Goal: Information Seeking & Learning: Learn about a topic

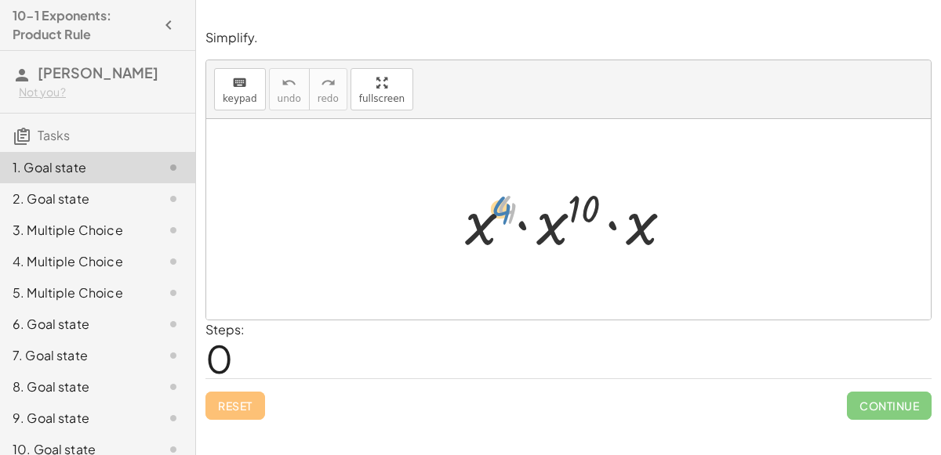
click at [496, 195] on div at bounding box center [574, 220] width 235 height 81
click at [376, 74] on icon "button" at bounding box center [381, 83] width 11 height 19
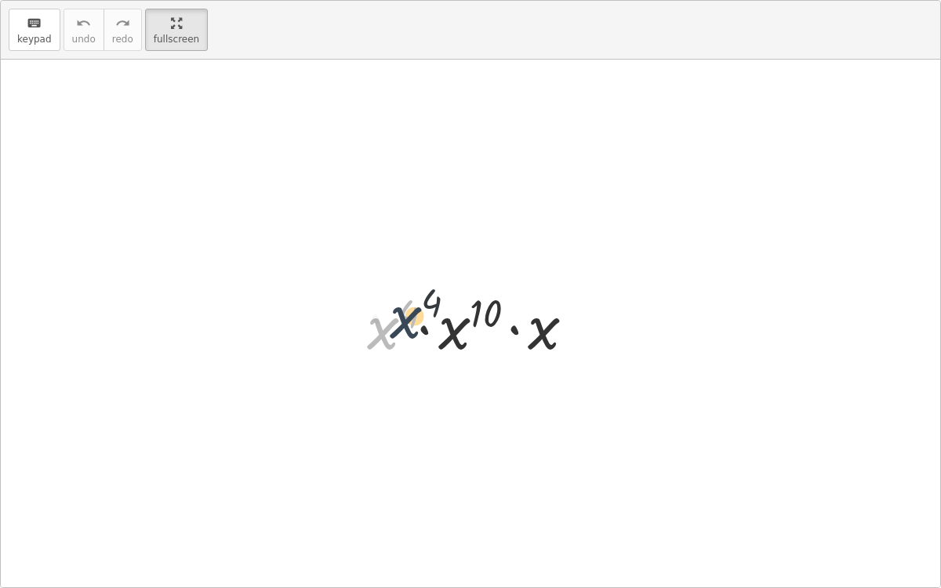
drag, startPoint x: 391, startPoint y: 323, endPoint x: 415, endPoint y: 312, distance: 26.0
click at [415, 312] on div at bounding box center [476, 324] width 235 height 81
drag, startPoint x: 396, startPoint y: 323, endPoint x: 466, endPoint y: 325, distance: 70.6
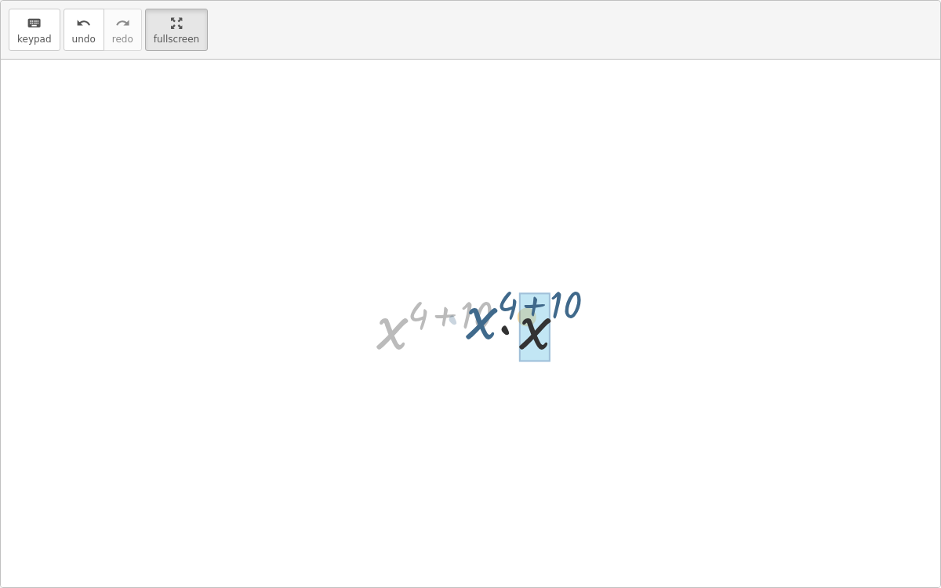
drag, startPoint x: 391, startPoint y: 335, endPoint x: 499, endPoint y: 328, distance: 108.4
click at [499, 328] on div at bounding box center [476, 324] width 217 height 81
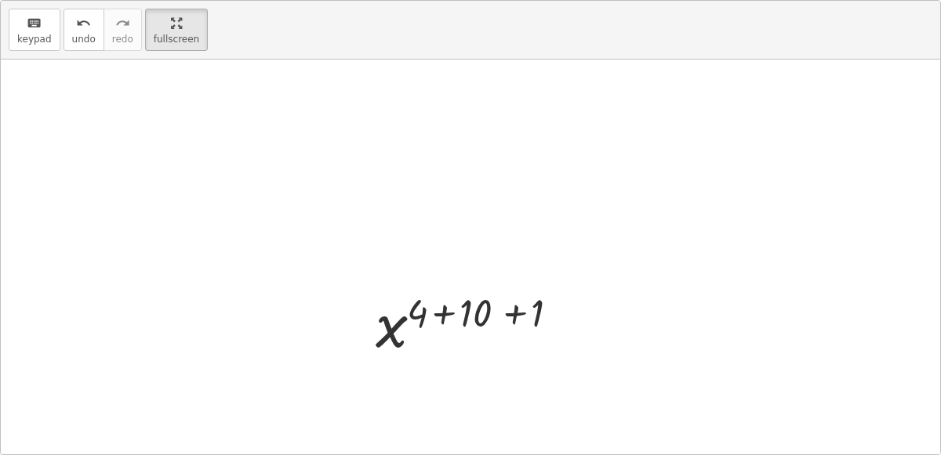
scroll to position [102, 0]
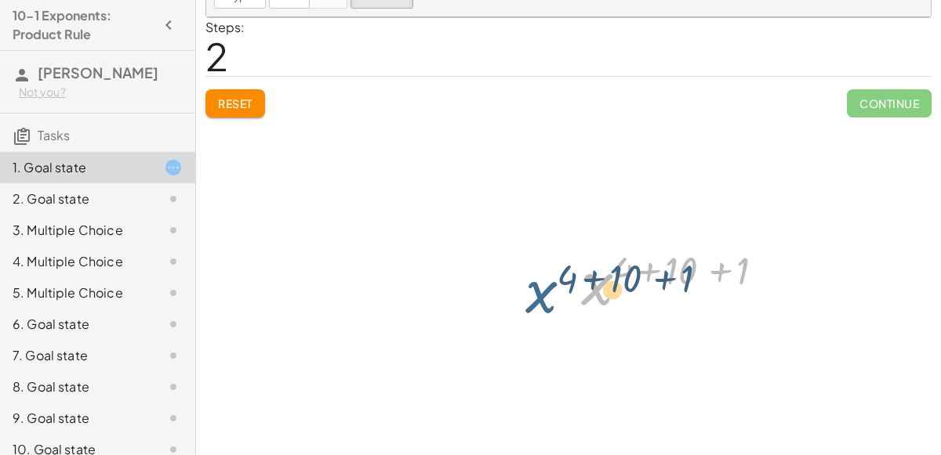
drag, startPoint x: 601, startPoint y: 281, endPoint x: 531, endPoint y: 287, distance: 70.8
click at [531, 287] on div "· x 4 · x 10 · x · x ( + 4 + 10 ) · x x ( + 4 + 10 + 1 ) x 4 10 + + ( + 1 )" at bounding box center [568, 237] width 724 height 441
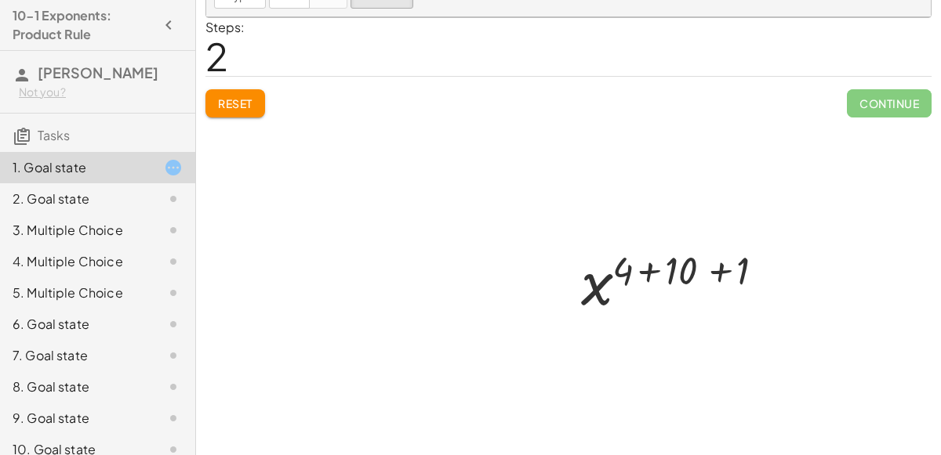
click at [555, 275] on div at bounding box center [568, 237] width 724 height 441
click at [575, 285] on div at bounding box center [681, 282] width 217 height 78
click at [588, 288] on div at bounding box center [681, 282] width 217 height 78
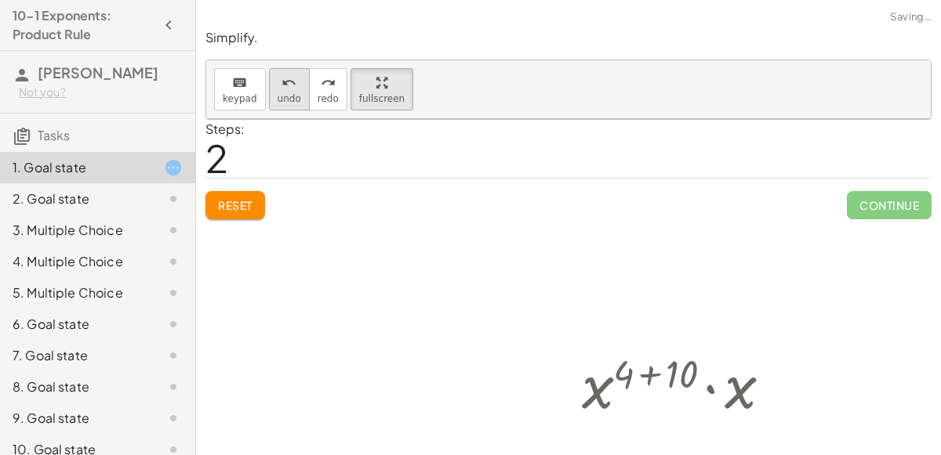
click at [278, 89] on div "undo" at bounding box center [290, 82] width 24 height 19
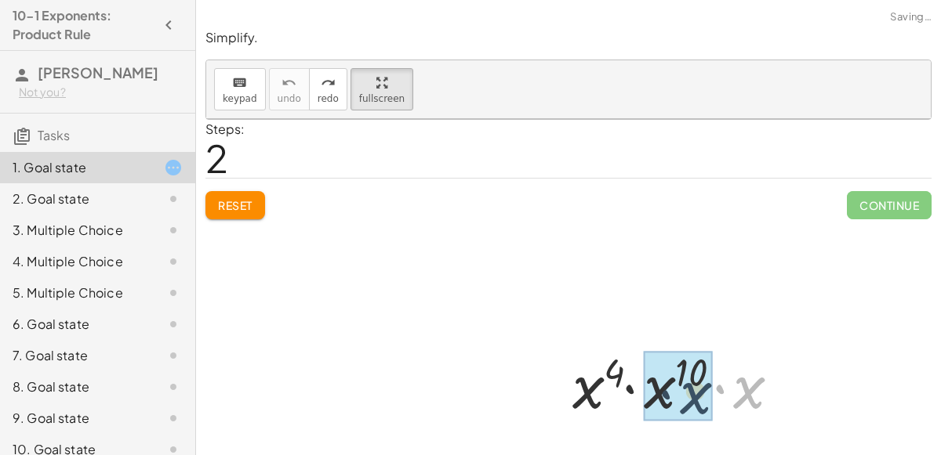
drag, startPoint x: 748, startPoint y: 388, endPoint x: 683, endPoint y: 394, distance: 65.3
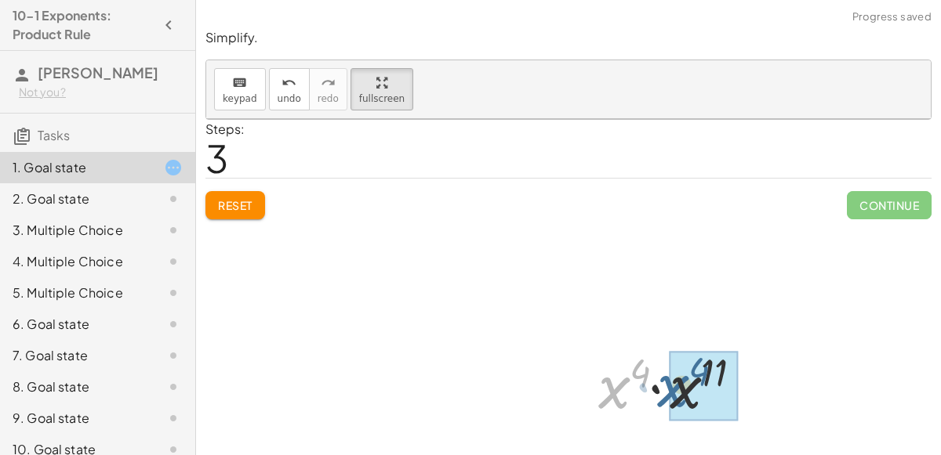
drag, startPoint x: 616, startPoint y: 395, endPoint x: 684, endPoint y: 393, distance: 67.5
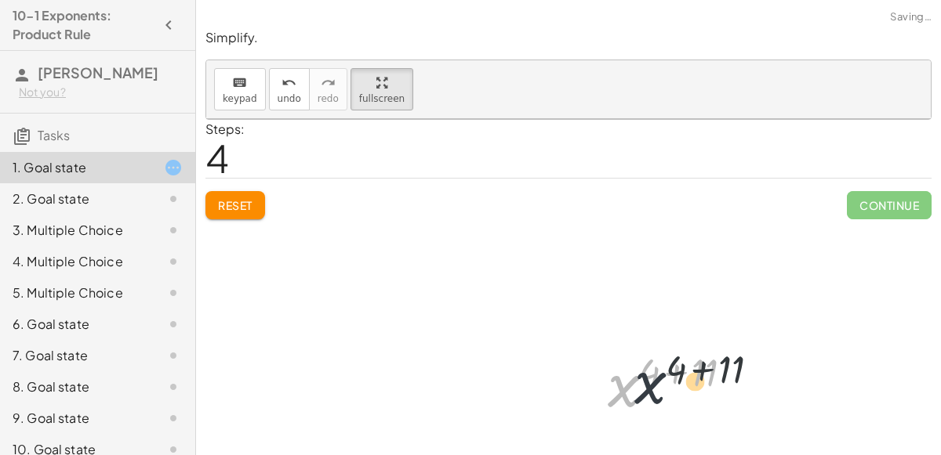
drag, startPoint x: 622, startPoint y: 396, endPoint x: 651, endPoint y: 393, distance: 29.2
click at [651, 393] on div at bounding box center [682, 384] width 165 height 78
drag, startPoint x: 694, startPoint y: 376, endPoint x: 667, endPoint y: 376, distance: 26.7
click at [667, 376] on div at bounding box center [682, 384] width 165 height 78
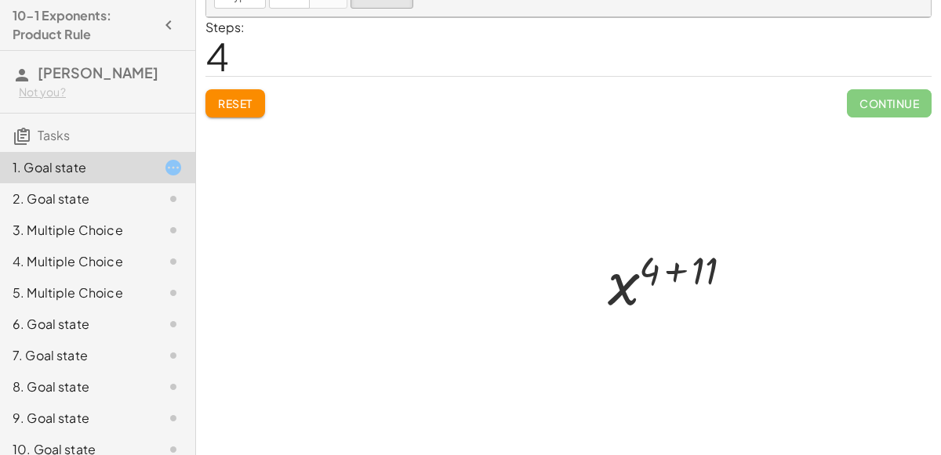
scroll to position [102, 0]
drag, startPoint x: 676, startPoint y: 271, endPoint x: 623, endPoint y: 277, distance: 52.8
click at [623, 277] on div at bounding box center [682, 282] width 165 height 78
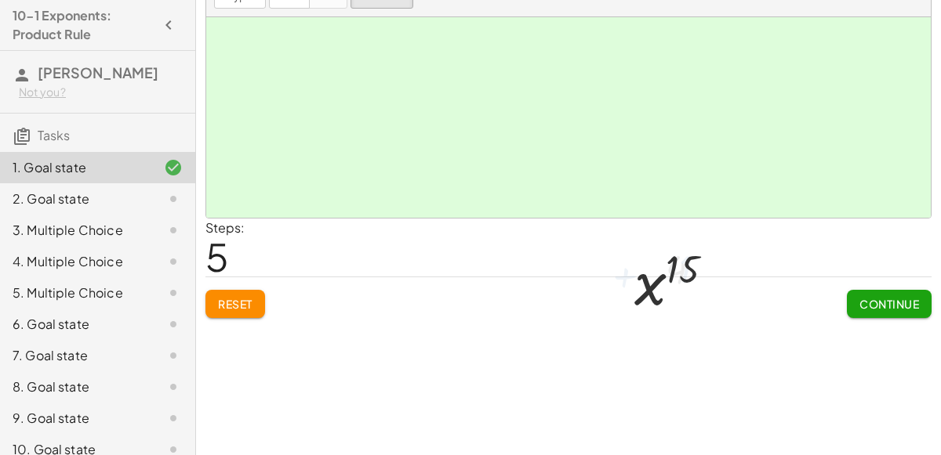
scroll to position [0, 0]
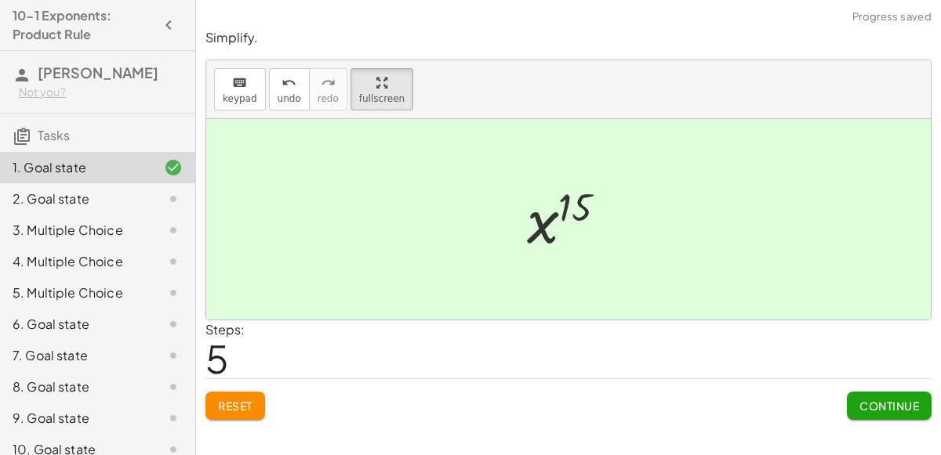
click at [866, 399] on span "Continue" at bounding box center [889, 406] width 60 height 14
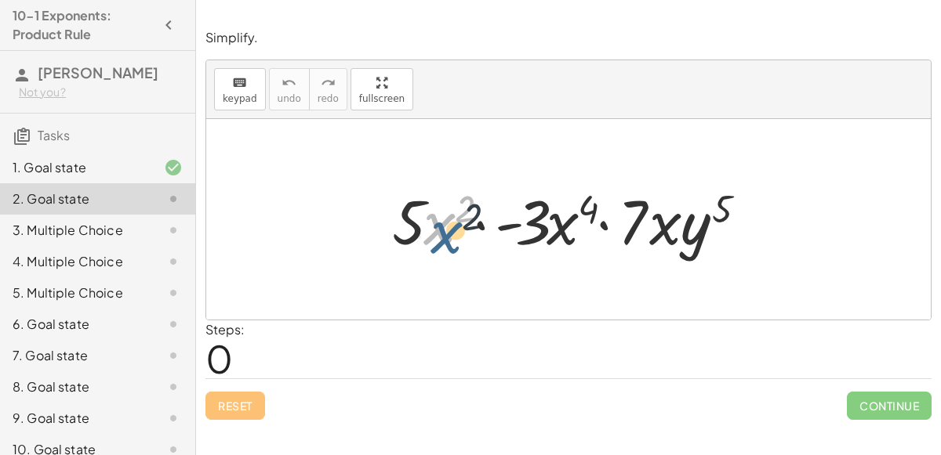
drag, startPoint x: 441, startPoint y: 226, endPoint x: 452, endPoint y: 235, distance: 13.9
click at [452, 235] on div at bounding box center [575, 220] width 382 height 81
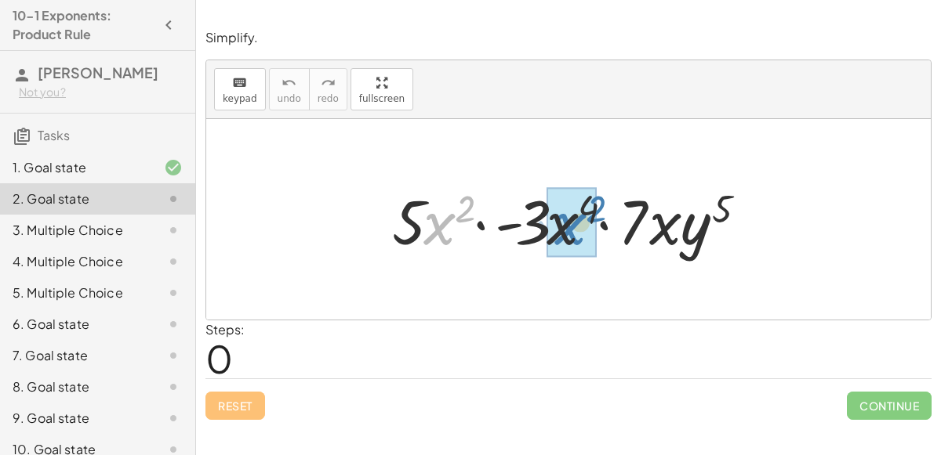
drag, startPoint x: 437, startPoint y: 225, endPoint x: 568, endPoint y: 225, distance: 131.7
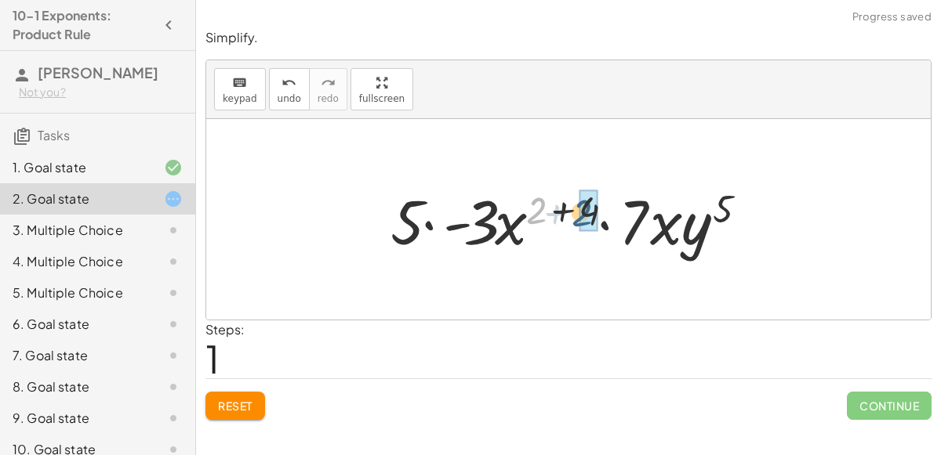
drag, startPoint x: 537, startPoint y: 212, endPoint x: 586, endPoint y: 213, distance: 49.4
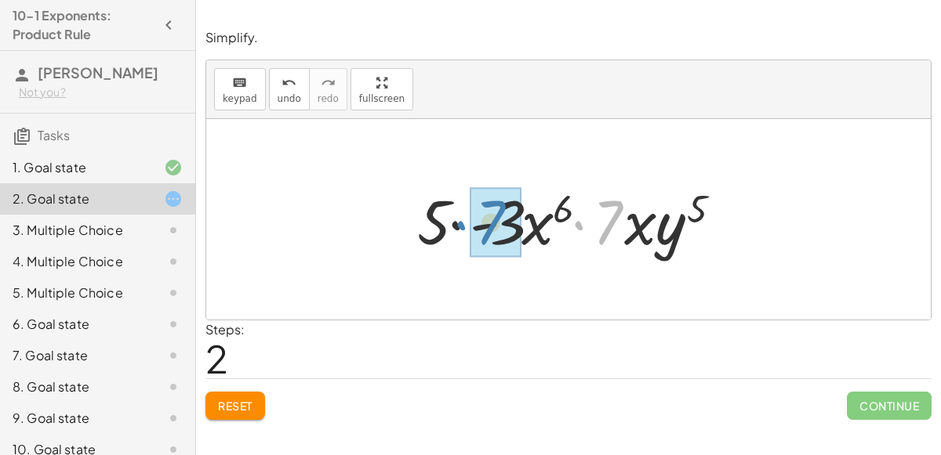
drag, startPoint x: 610, startPoint y: 225, endPoint x: 503, endPoint y: 227, distance: 106.6
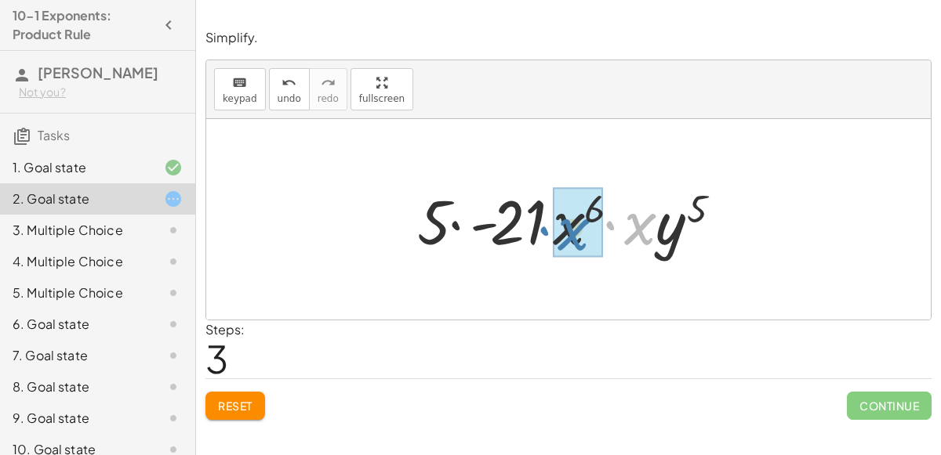
drag, startPoint x: 632, startPoint y: 230, endPoint x: 565, endPoint y: 235, distance: 66.9
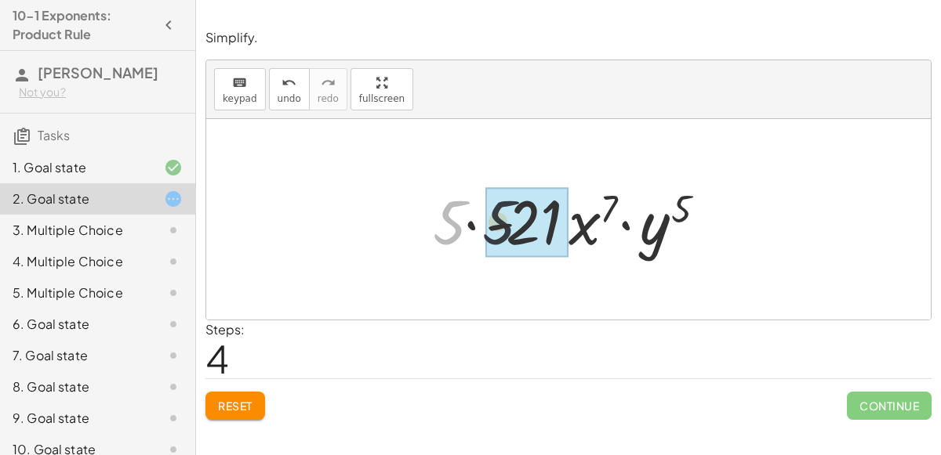
drag, startPoint x: 456, startPoint y: 226, endPoint x: 524, endPoint y: 226, distance: 67.4
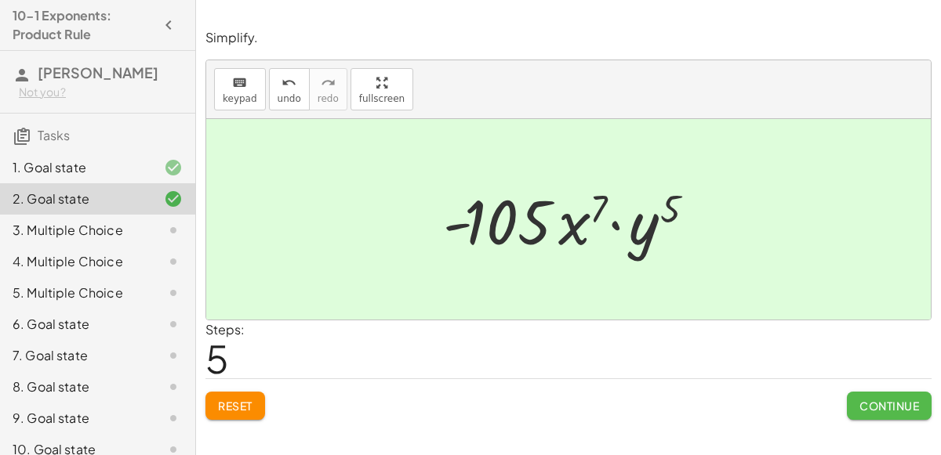
click at [881, 399] on span "Continue" at bounding box center [889, 406] width 60 height 14
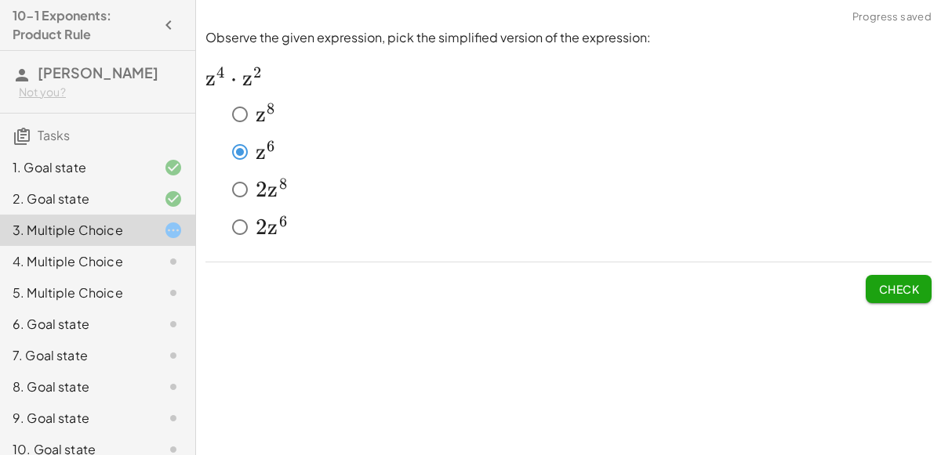
click at [880, 286] on span "Check" at bounding box center [898, 289] width 41 height 14
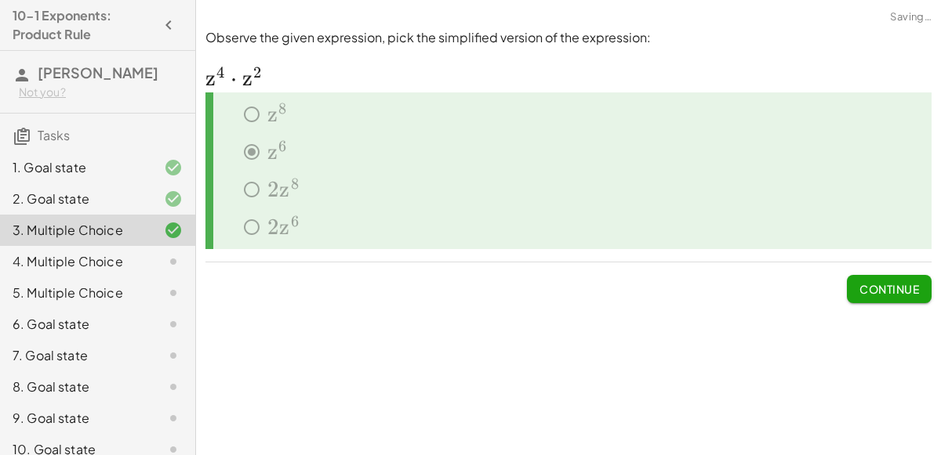
click at [880, 286] on span "Continue" at bounding box center [889, 289] width 60 height 14
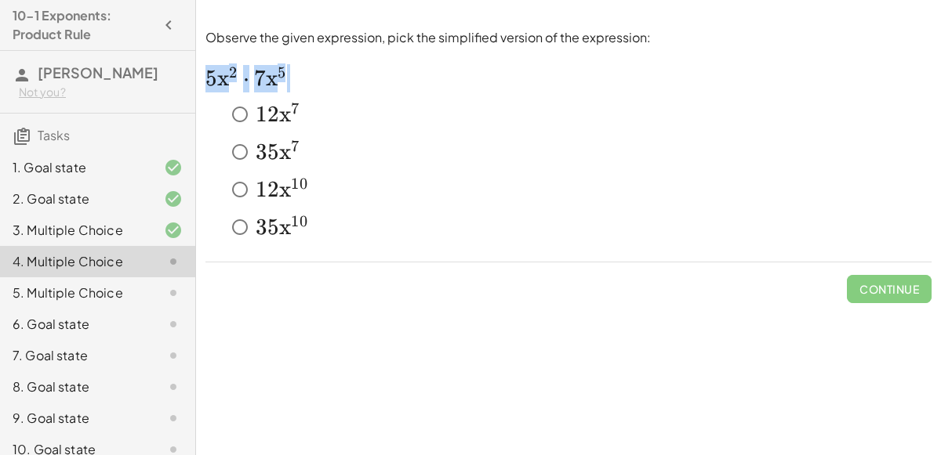
drag, startPoint x: 209, startPoint y: 77, endPoint x: 325, endPoint y: 89, distance: 116.6
click at [325, 89] on h2 "﻿ 5 x 2 ⋅ 7 x 5 5x^2\cdot 7x^5 5 x 2 ⋅ 7 x 5 ﻿" at bounding box center [568, 78] width 726 height 28
copy h2 "5 x 2 ⋅ 7 x 5 ﻿"
click at [440, 138] on div "﻿ 35 x 7 35x^7 3 5 x 7 ﻿" at bounding box center [577, 151] width 707 height 31
click at [357, 72] on h2 "﻿ 5 x 2 ⋅ 7 x 5 5x^2\cdot 7x^5 5 x 2 ⋅ 7 x 5 ﻿" at bounding box center [568, 78] width 726 height 28
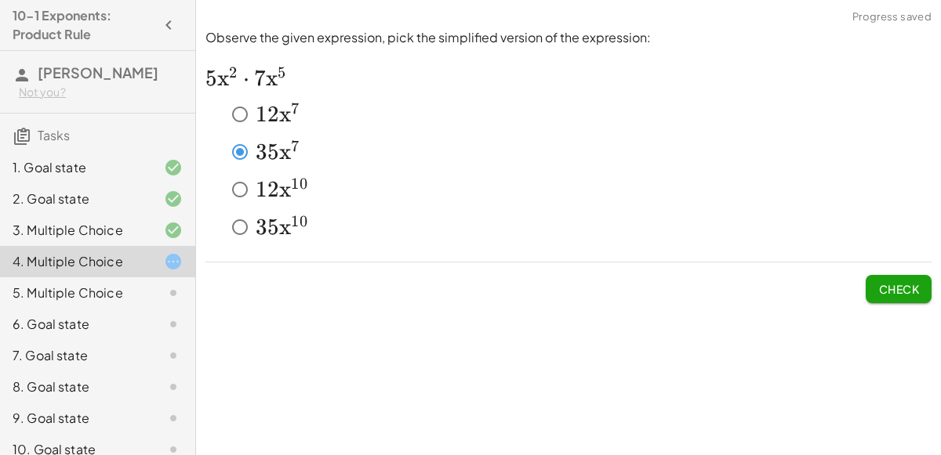
click at [64, 203] on div "2. Goal state" at bounding box center [76, 199] width 126 height 19
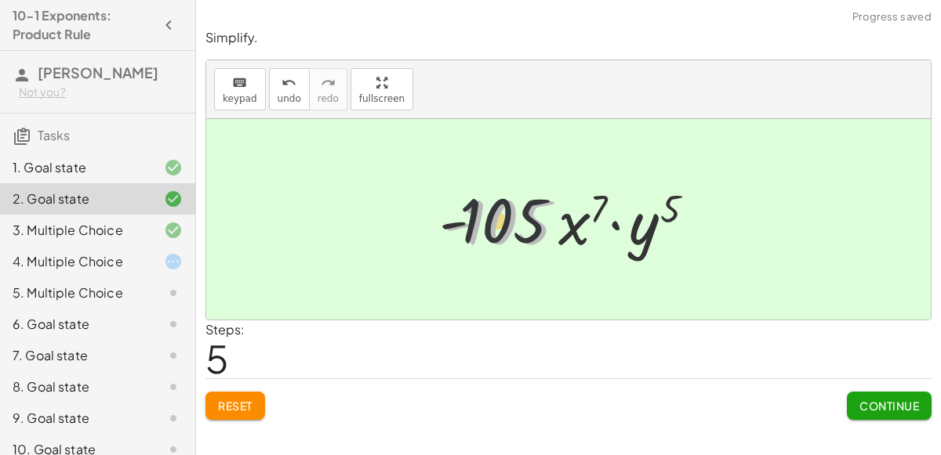
drag, startPoint x: 523, startPoint y: 249, endPoint x: 501, endPoint y: 234, distance: 26.1
click at [501, 234] on div at bounding box center [574, 220] width 279 height 81
click at [498, 232] on div at bounding box center [574, 220] width 279 height 81
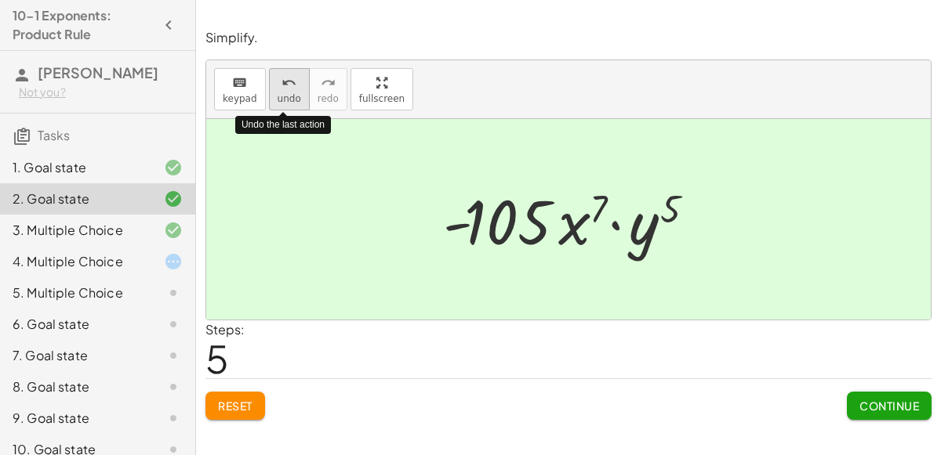
click at [278, 86] on div "undo" at bounding box center [290, 82] width 24 height 19
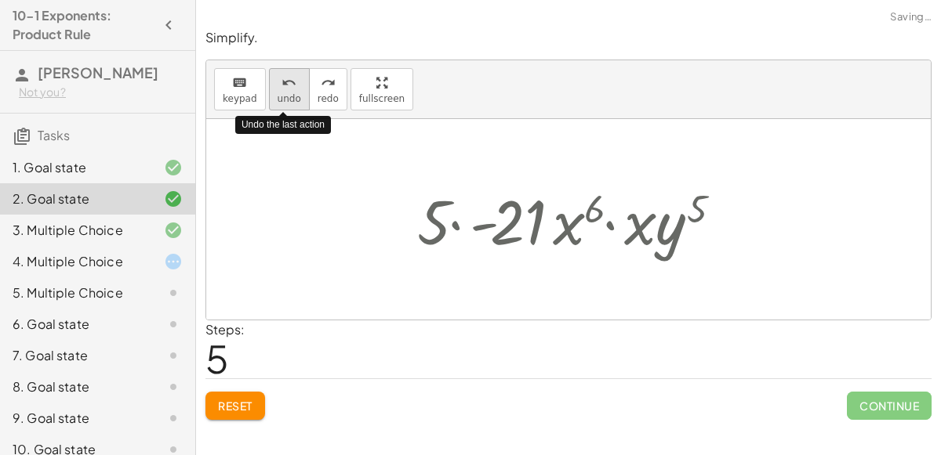
click at [278, 86] on div "undo" at bounding box center [290, 82] width 24 height 19
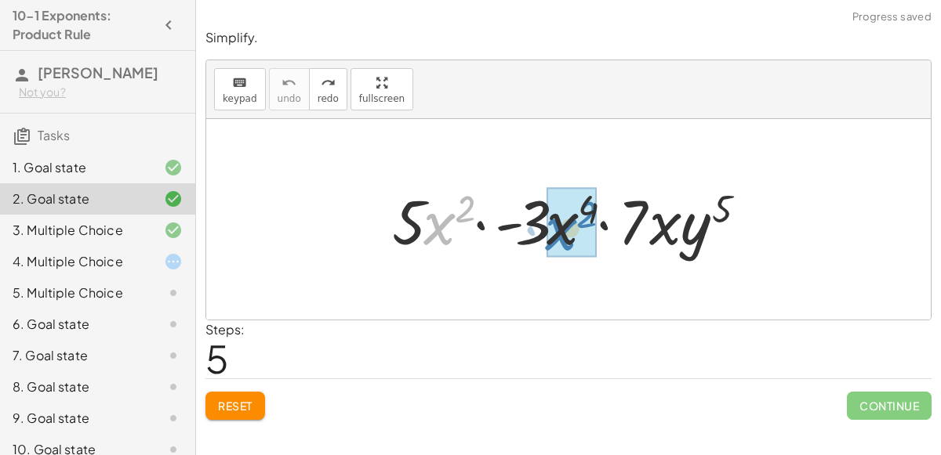
drag, startPoint x: 427, startPoint y: 227, endPoint x: 550, endPoint y: 233, distance: 122.4
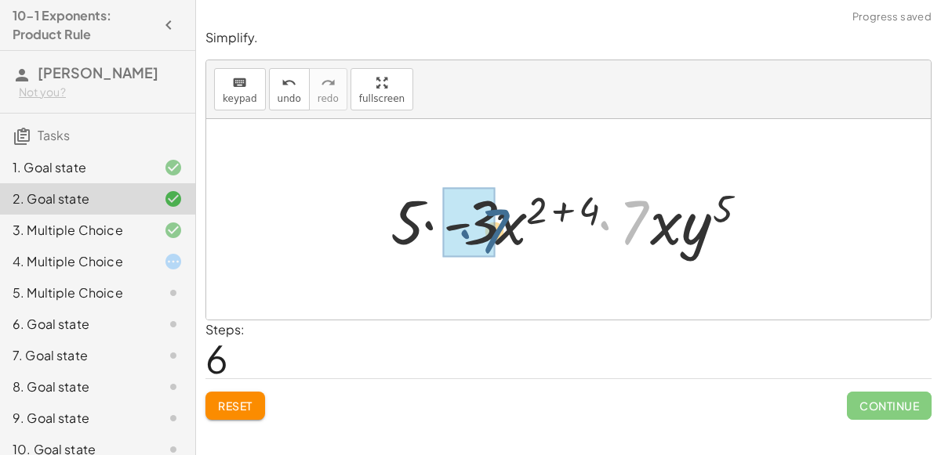
drag, startPoint x: 631, startPoint y: 224, endPoint x: 484, endPoint y: 230, distance: 147.5
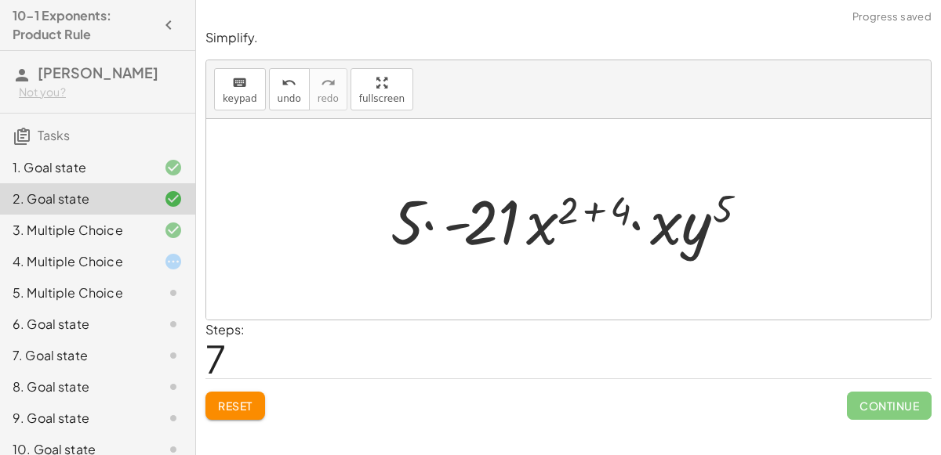
click at [157, 253] on div at bounding box center [161, 261] width 44 height 19
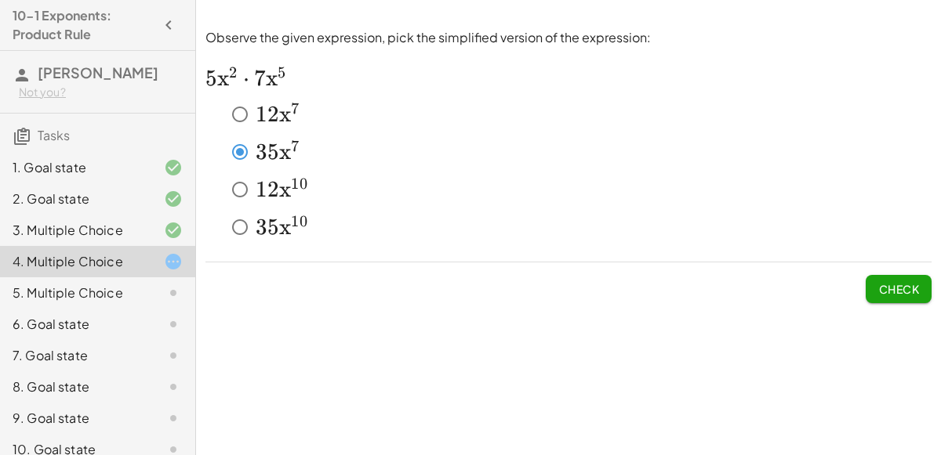
click at [882, 288] on span "Check" at bounding box center [898, 289] width 41 height 14
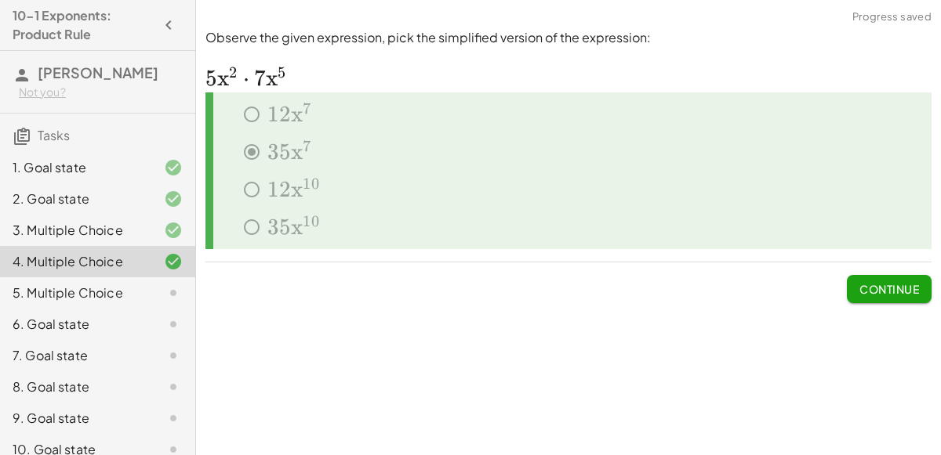
click at [914, 296] on button "Continue" at bounding box center [889, 289] width 85 height 28
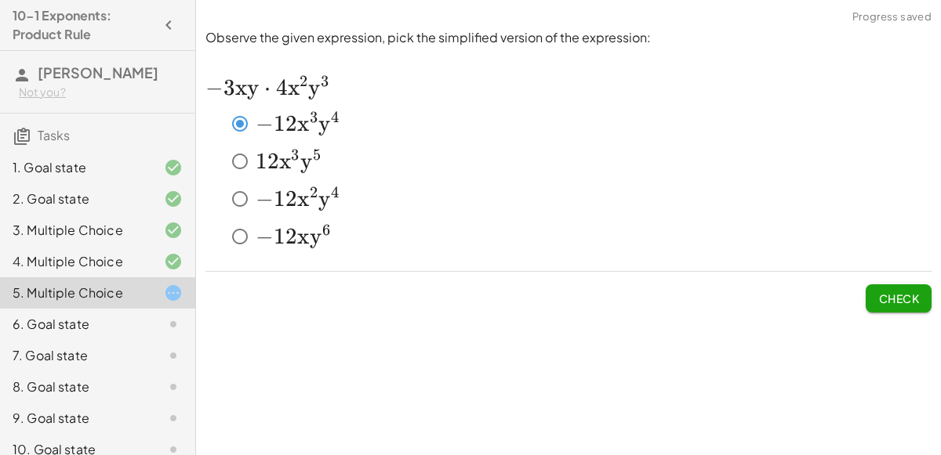
click at [876, 292] on button "Check" at bounding box center [899, 299] width 66 height 28
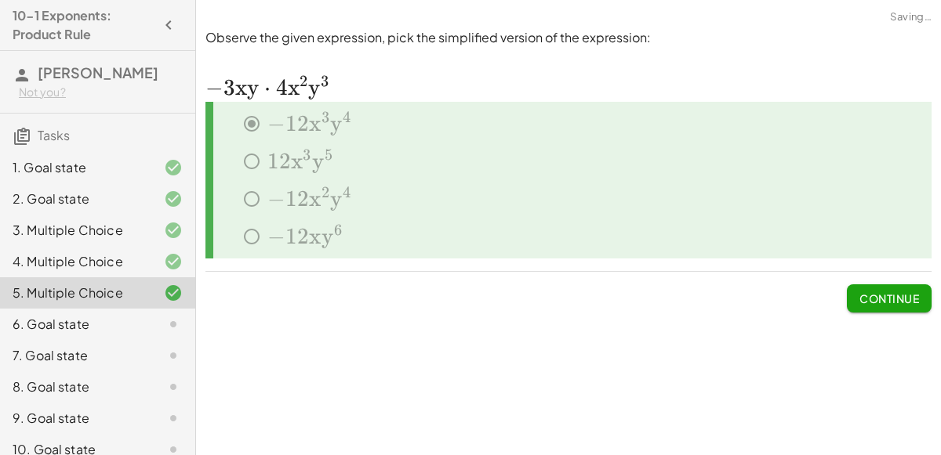
click at [882, 302] on span "Continue" at bounding box center [889, 299] width 60 height 14
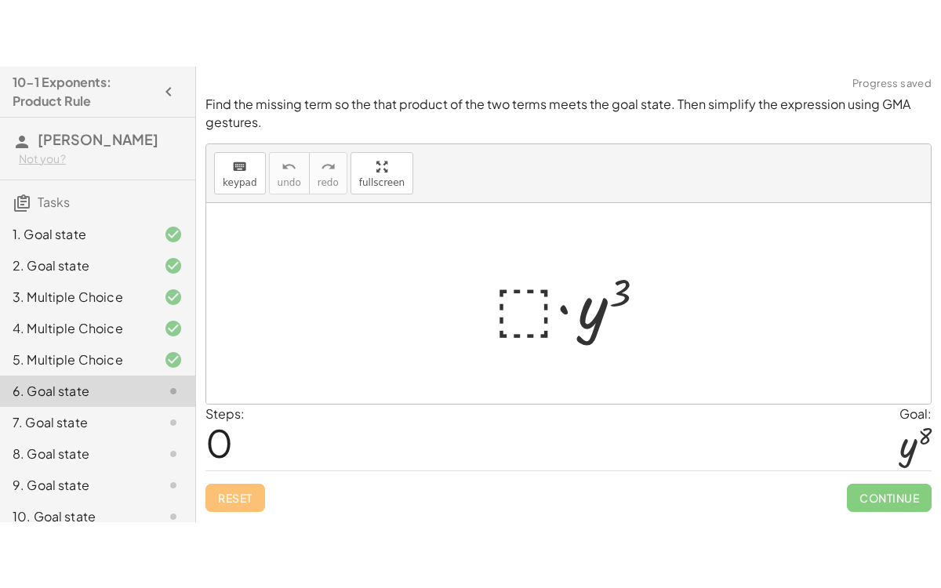
scroll to position [78, 0]
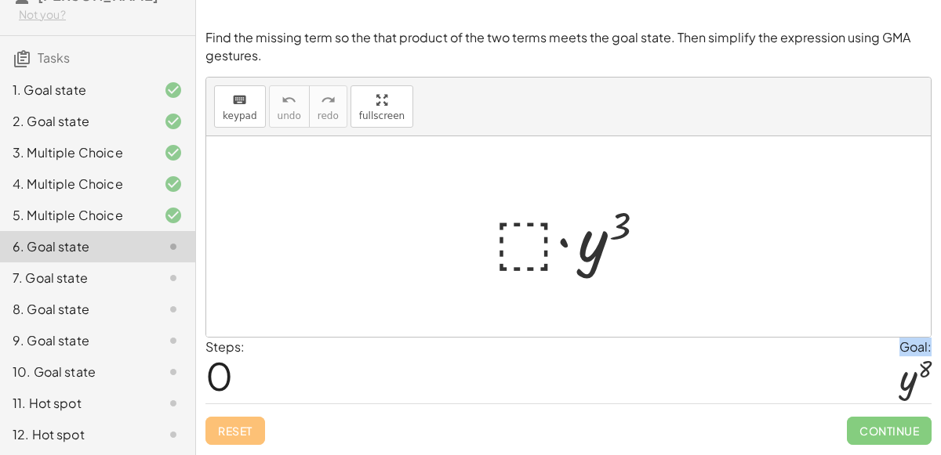
drag, startPoint x: 917, startPoint y: 376, endPoint x: 810, endPoint y: 351, distance: 110.3
click at [810, 351] on div "Steps: 0 Goal: y 8" at bounding box center [568, 370] width 726 height 65
click at [535, 249] on div at bounding box center [574, 237] width 177 height 81
click at [533, 239] on div at bounding box center [574, 237] width 177 height 81
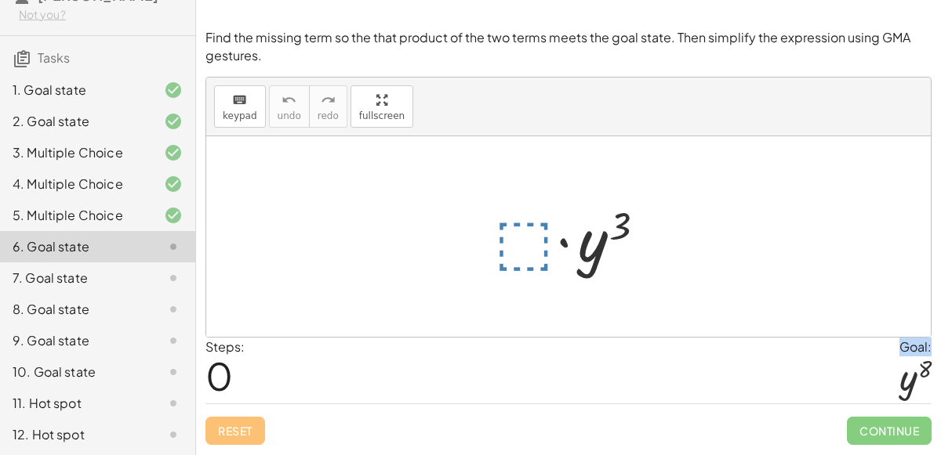
click at [533, 239] on div at bounding box center [574, 237] width 177 height 81
drag, startPoint x: 533, startPoint y: 239, endPoint x: 539, endPoint y: 220, distance: 20.4
click at [539, 220] on div at bounding box center [574, 237] width 177 height 81
drag, startPoint x: 539, startPoint y: 220, endPoint x: 542, endPoint y: 263, distance: 44.0
click at [542, 263] on div at bounding box center [574, 237] width 177 height 81
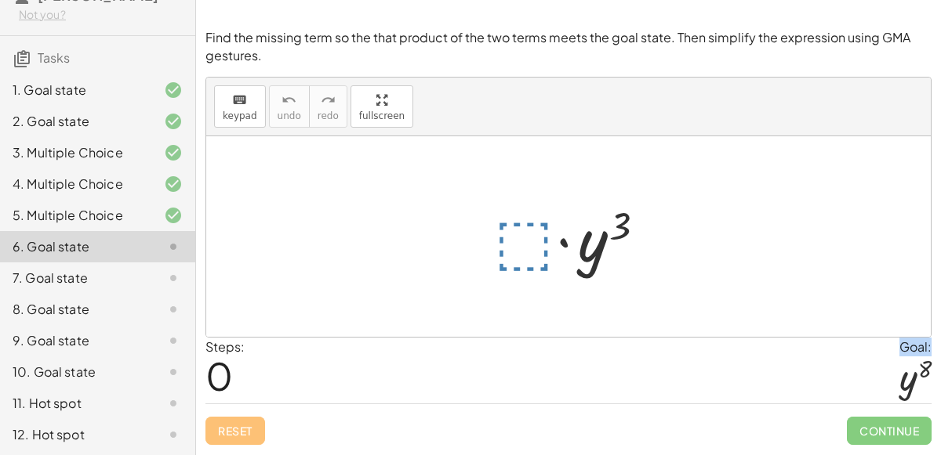
drag, startPoint x: 523, startPoint y: 228, endPoint x: 536, endPoint y: 232, distance: 13.9
click at [536, 232] on div at bounding box center [574, 237] width 177 height 81
drag, startPoint x: 586, startPoint y: 235, endPoint x: 512, endPoint y: 217, distance: 76.6
click at [512, 217] on div at bounding box center [574, 237] width 177 height 81
drag, startPoint x: 512, startPoint y: 217, endPoint x: 585, endPoint y: 243, distance: 77.4
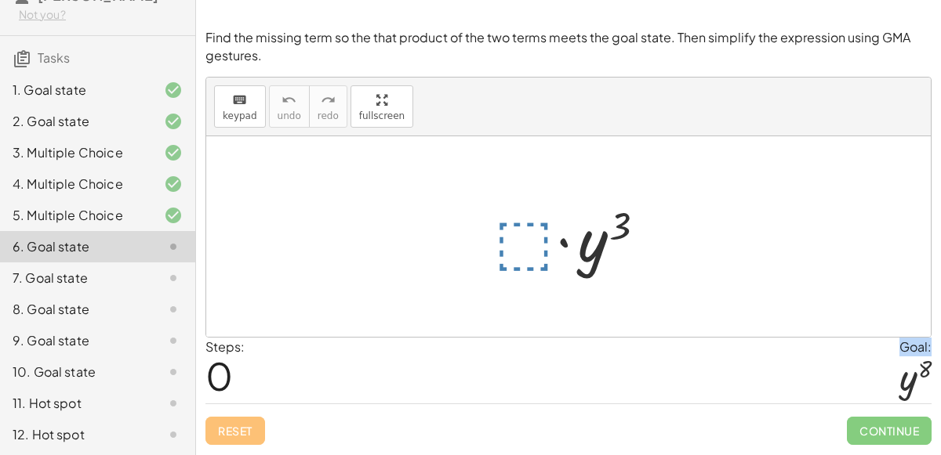
click at [585, 243] on div at bounding box center [574, 237] width 177 height 81
drag, startPoint x: 510, startPoint y: 218, endPoint x: 529, endPoint y: 222, distance: 20.0
click at [529, 222] on div at bounding box center [574, 237] width 177 height 81
click at [240, 100] on icon "keyboard" at bounding box center [239, 100] width 15 height 19
click at [540, 241] on div at bounding box center [574, 237] width 177 height 81
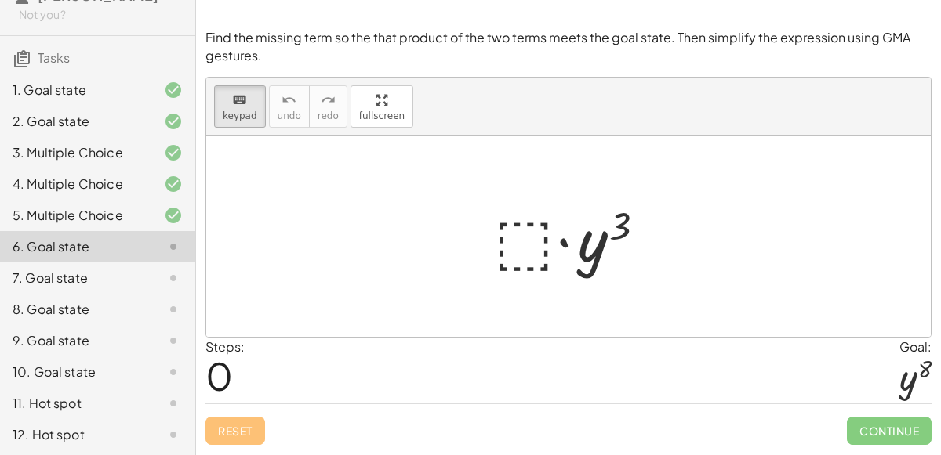
click at [540, 241] on div at bounding box center [574, 237] width 177 height 81
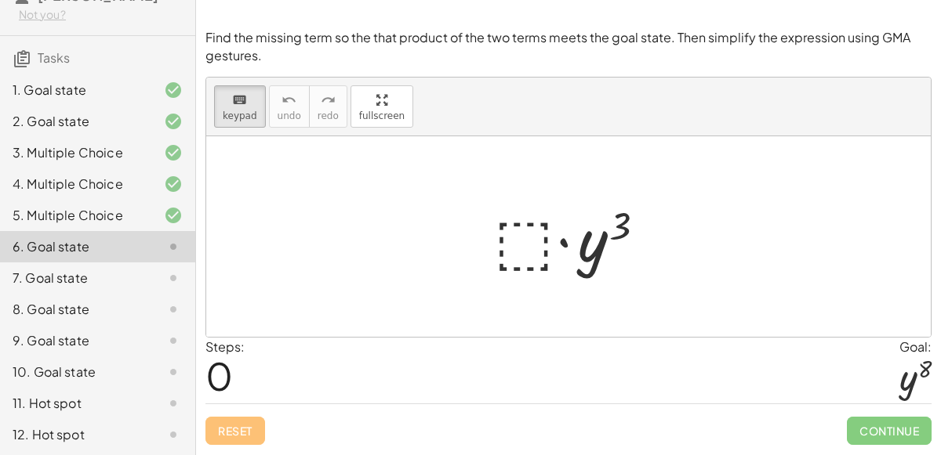
click at [540, 241] on div at bounding box center [574, 237] width 177 height 81
drag, startPoint x: 524, startPoint y: 231, endPoint x: 561, endPoint y: 242, distance: 39.2
click at [561, 242] on div at bounding box center [574, 237] width 177 height 81
click at [369, 205] on div "keyboard keypad undo undo redo redo fullscreen · ⬚ · y 3 ×" at bounding box center [568, 208] width 724 height 260
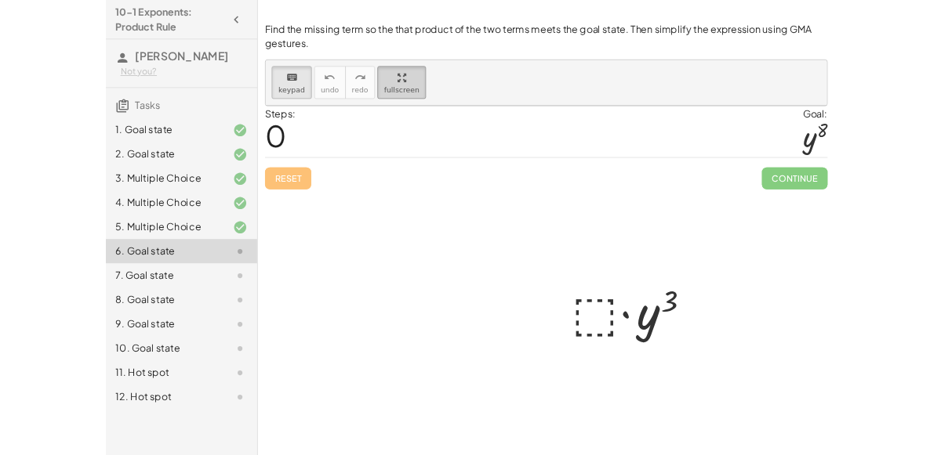
scroll to position [0, 0]
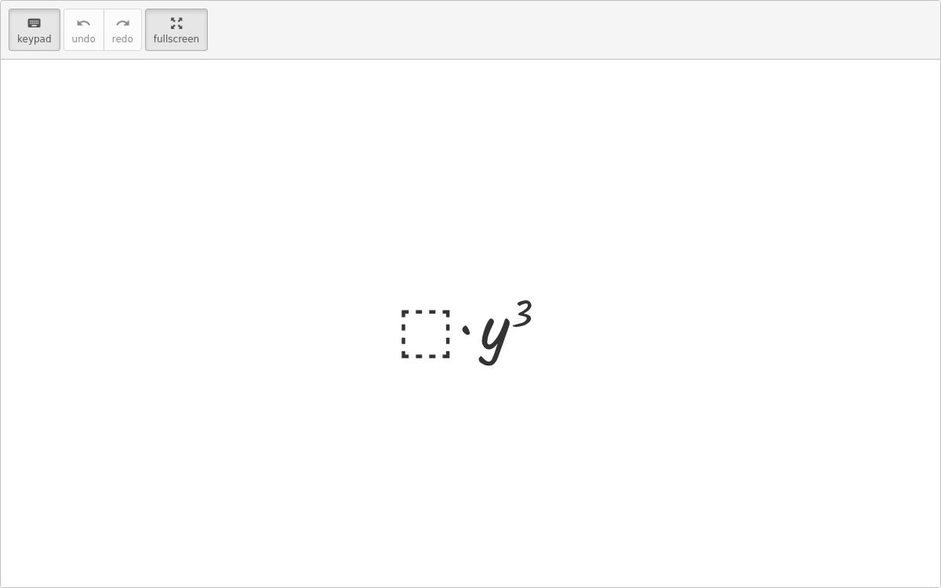
drag, startPoint x: 493, startPoint y: 329, endPoint x: 439, endPoint y: 328, distance: 54.1
click at [463, 325] on div "· ⬚ · y 3" at bounding box center [463, 325] width 0 height 0
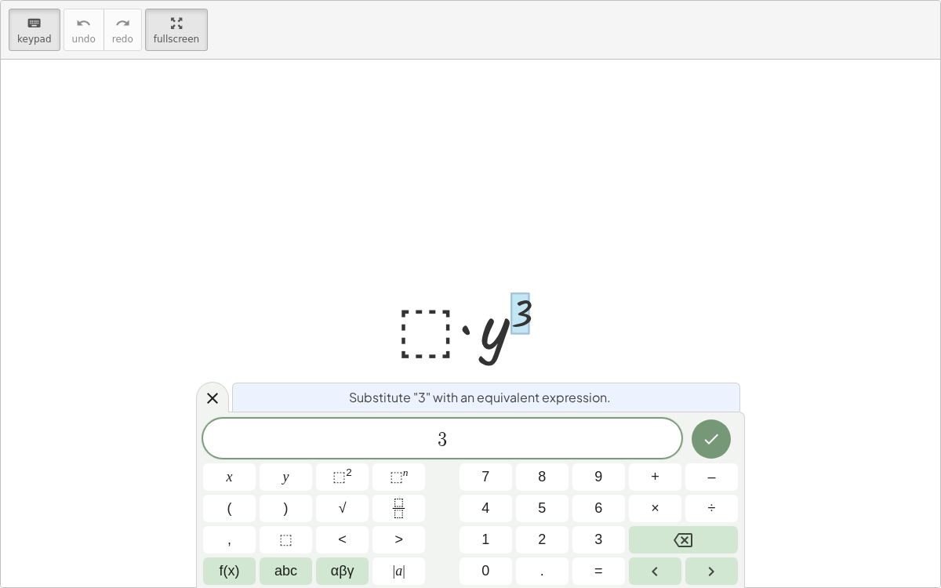
drag, startPoint x: 528, startPoint y: 313, endPoint x: 493, endPoint y: 319, distance: 35.1
click at [463, 325] on div "· ⬚ · y 3" at bounding box center [463, 325] width 0 height 0
click at [447, 315] on div at bounding box center [476, 324] width 177 height 81
click at [433, 325] on div at bounding box center [476, 324] width 177 height 81
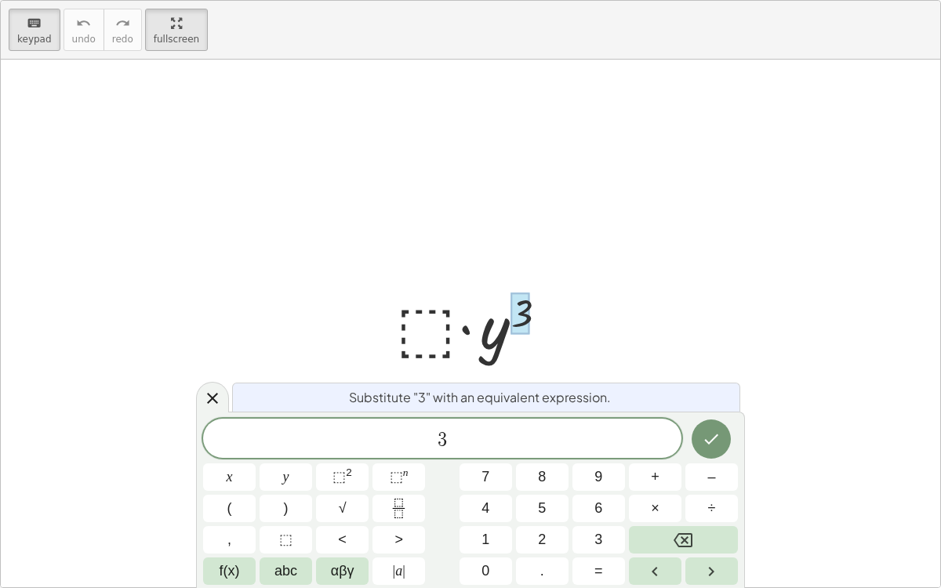
click at [433, 325] on div at bounding box center [476, 324] width 177 height 81
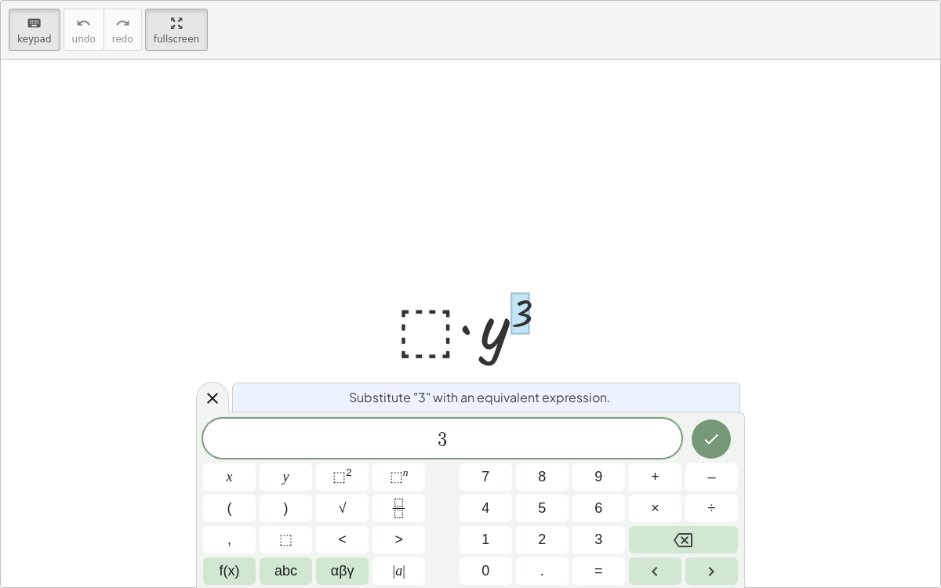
click at [428, 260] on div at bounding box center [470, 324] width 939 height 528
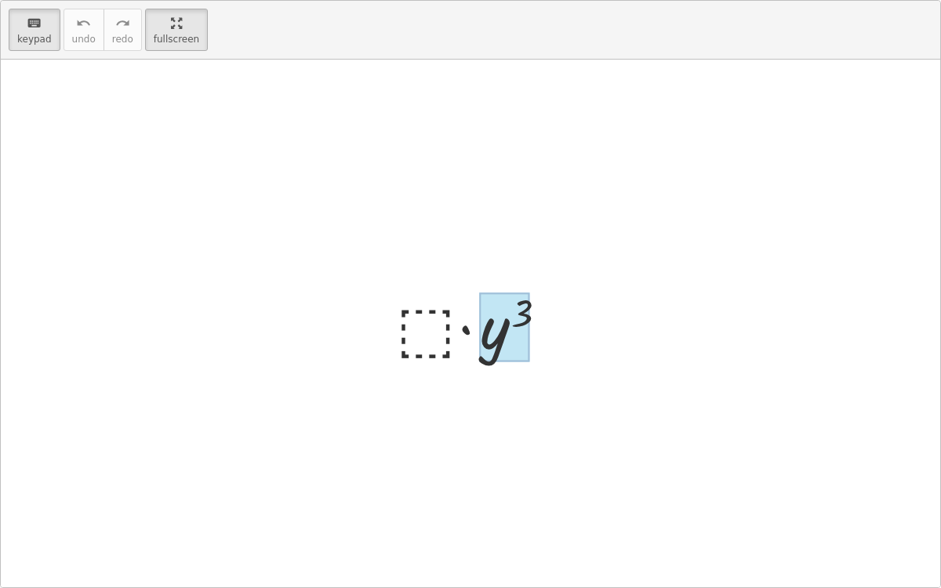
click at [495, 318] on div at bounding box center [505, 327] width 50 height 70
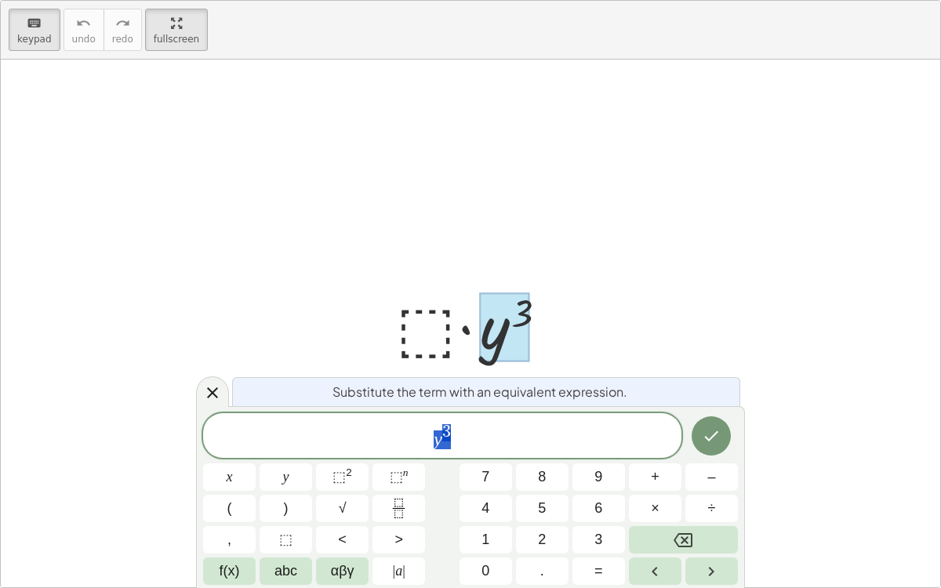
click at [416, 306] on div at bounding box center [476, 324] width 177 height 81
click at [383, 305] on div "· ⬚ · y 3" at bounding box center [470, 324] width 197 height 89
click at [212, 383] on icon at bounding box center [212, 392] width 19 height 19
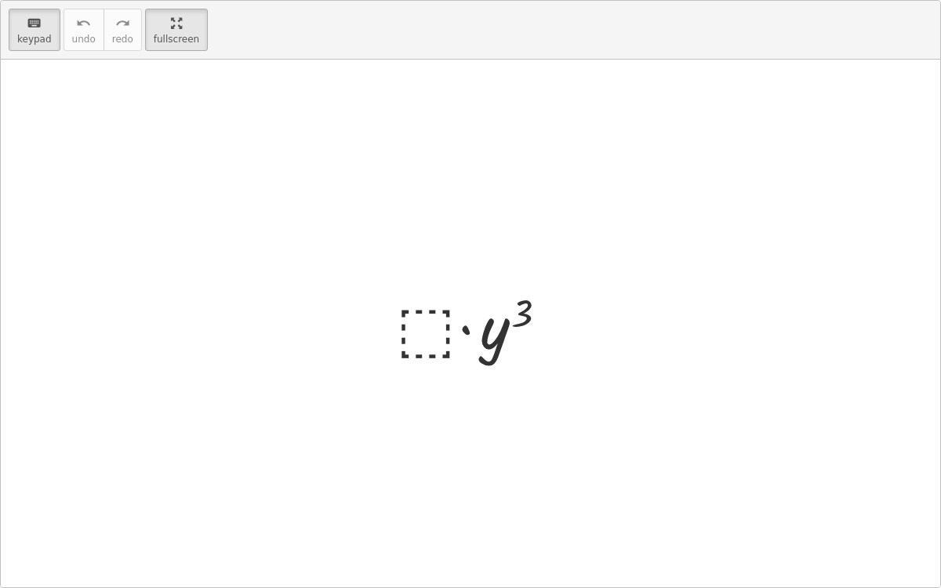
click at [408, 311] on div at bounding box center [476, 324] width 177 height 81
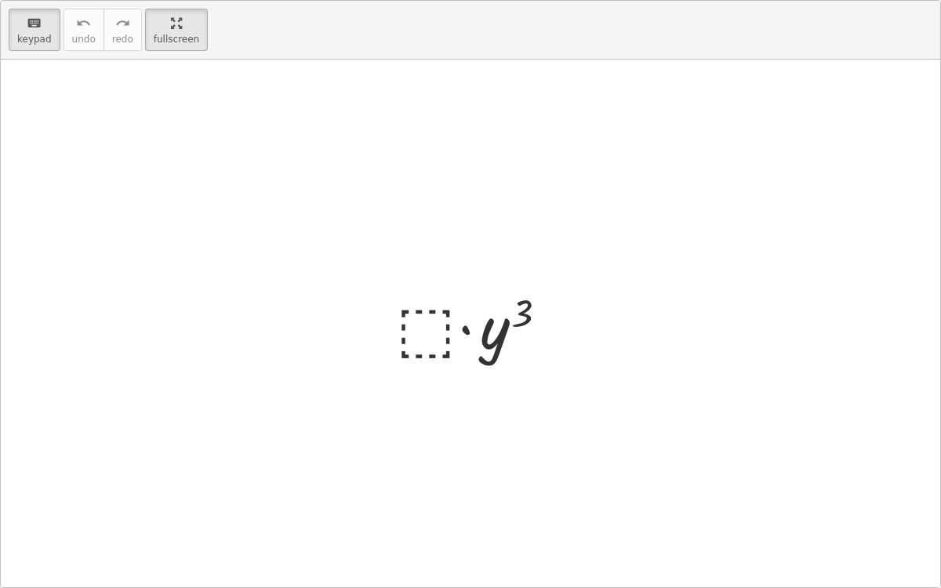
click at [408, 311] on div at bounding box center [476, 324] width 177 height 81
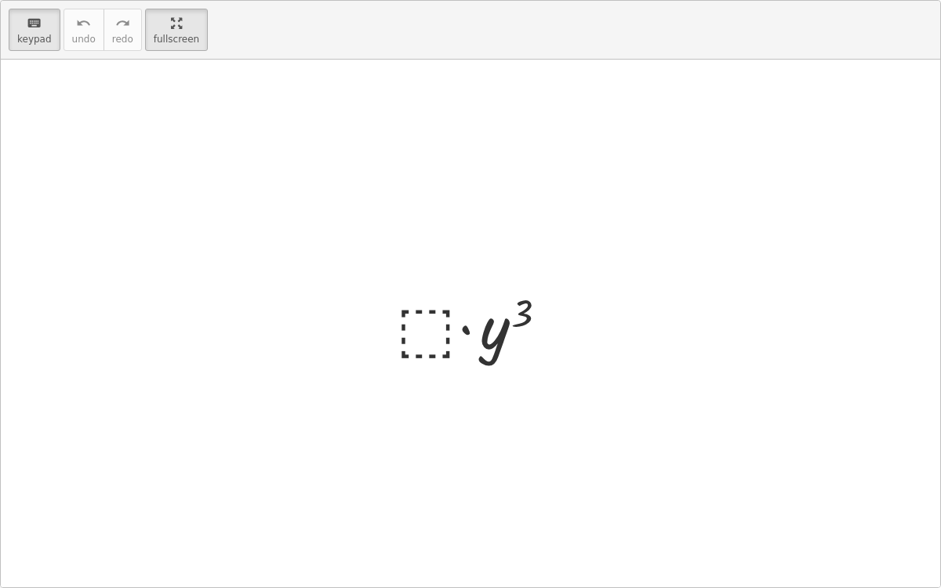
click at [408, 311] on div at bounding box center [476, 324] width 177 height 81
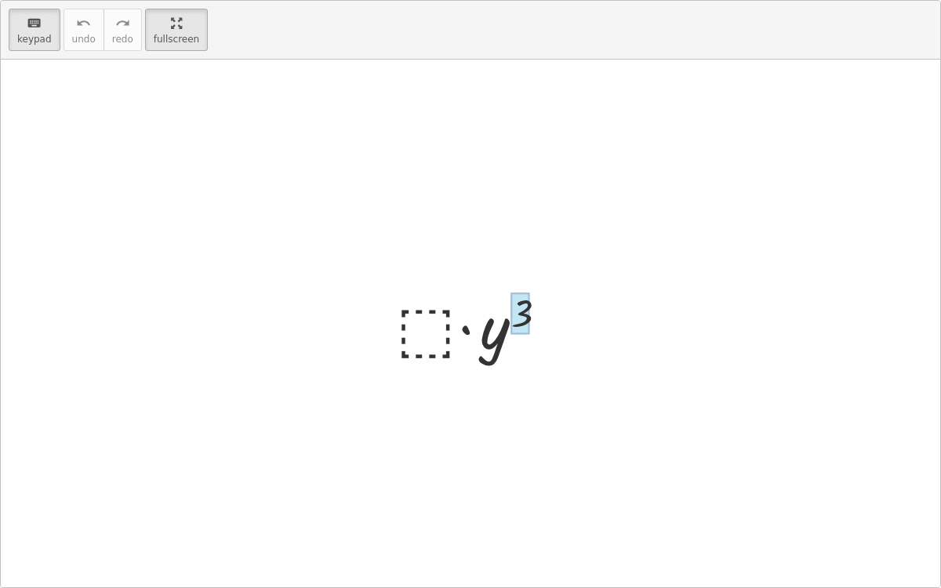
click at [511, 318] on div at bounding box center [520, 313] width 19 height 42
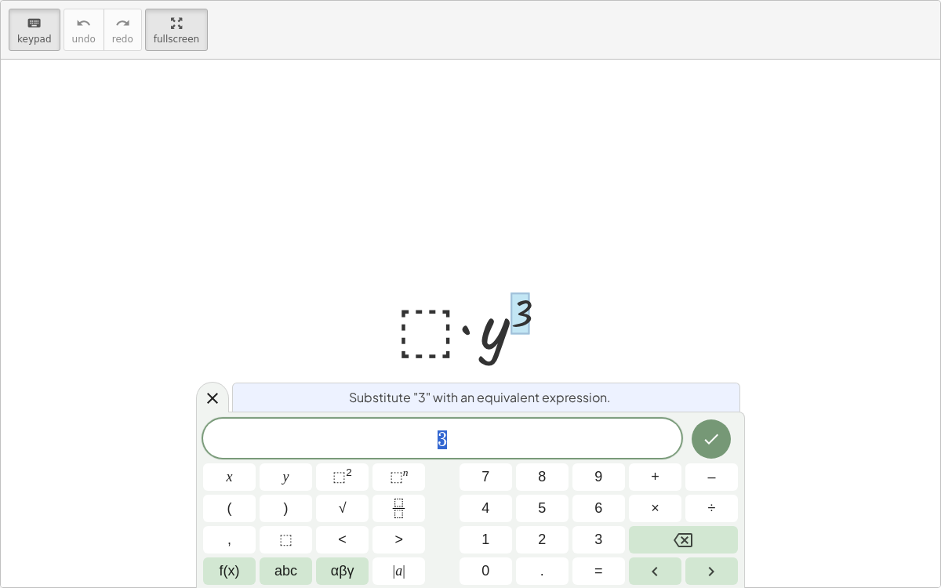
click at [579, 329] on div at bounding box center [470, 324] width 939 height 528
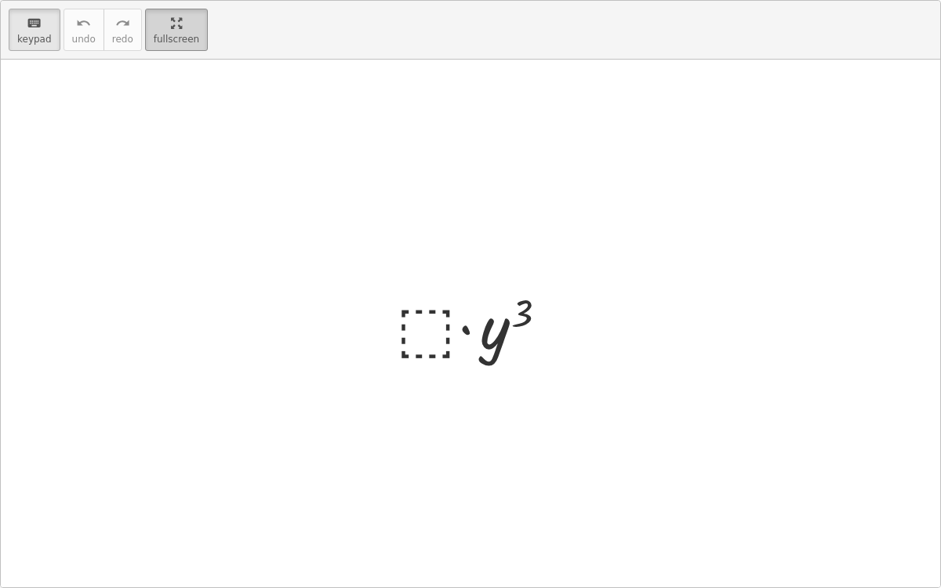
click at [162, 0] on html "10-1 Exponents: Product Rule [PERSON_NAME] Not you? Tasks 1. Goal state 2. Goal…" at bounding box center [470, 294] width 941 height 588
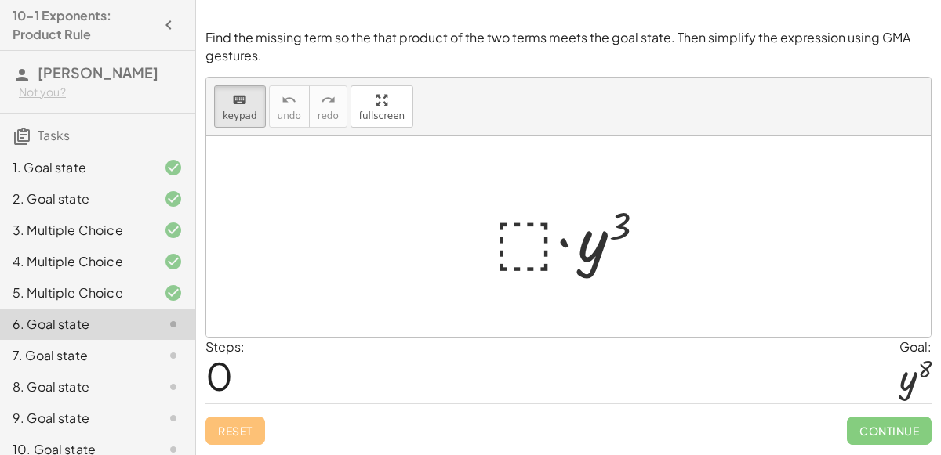
click at [518, 223] on div at bounding box center [574, 237] width 177 height 81
click at [521, 237] on div at bounding box center [574, 237] width 177 height 81
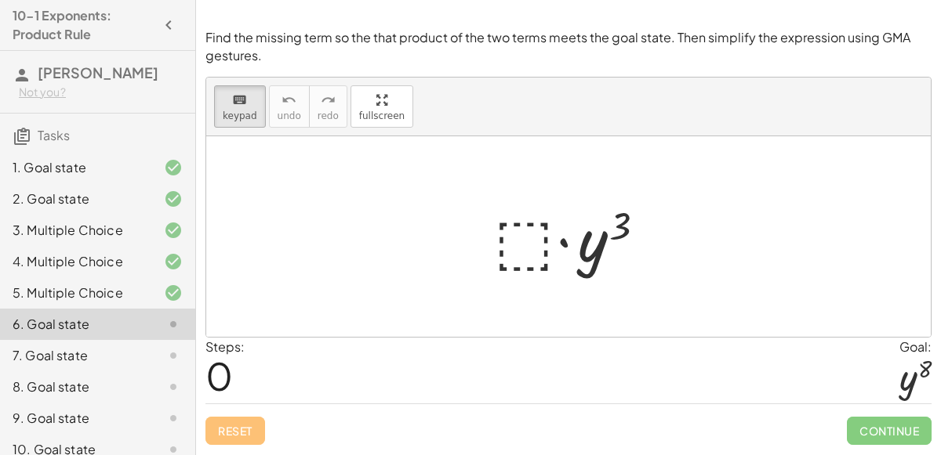
click at [521, 237] on div at bounding box center [574, 237] width 177 height 81
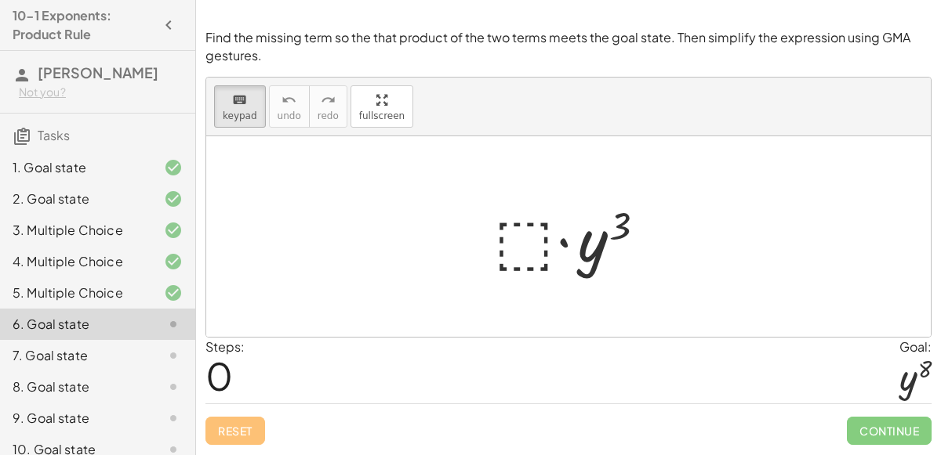
click at [521, 237] on div at bounding box center [574, 237] width 177 height 81
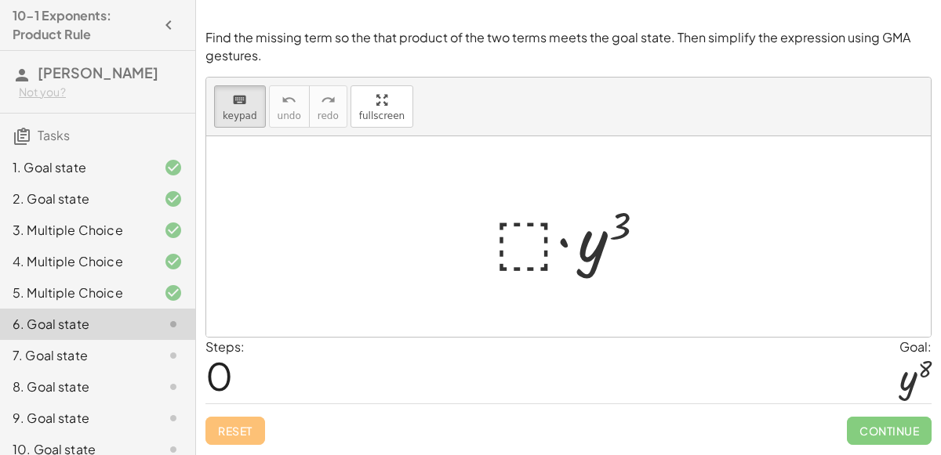
click at [521, 237] on div at bounding box center [574, 237] width 177 height 81
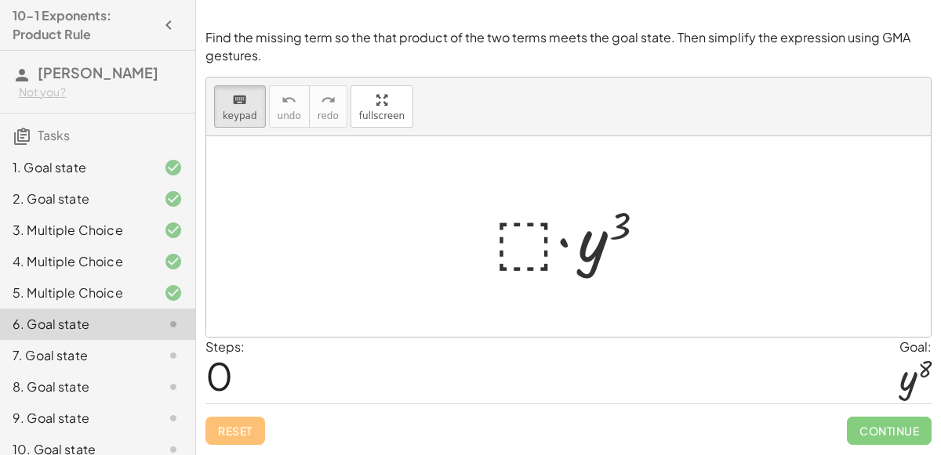
click at [521, 237] on div at bounding box center [574, 237] width 177 height 81
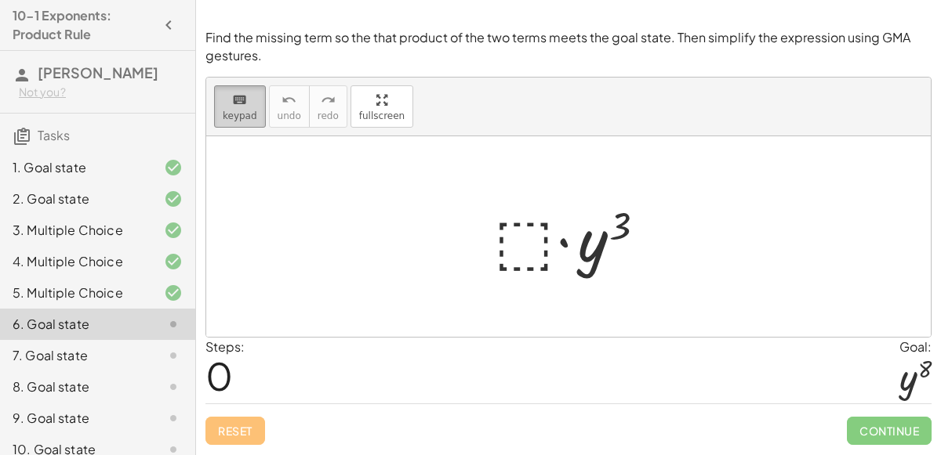
click at [245, 115] on span "keypad" at bounding box center [240, 116] width 34 height 11
click at [525, 227] on div at bounding box center [574, 237] width 177 height 81
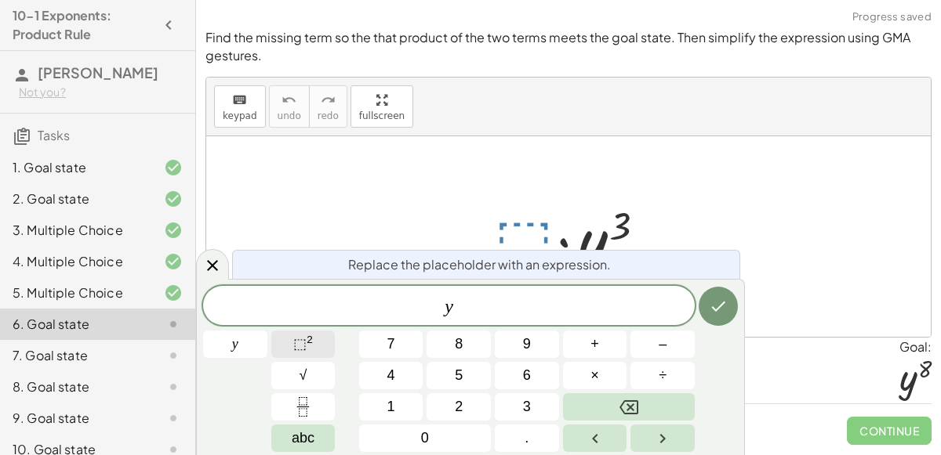
click at [324, 343] on button "⬚ 2" at bounding box center [303, 344] width 64 height 27
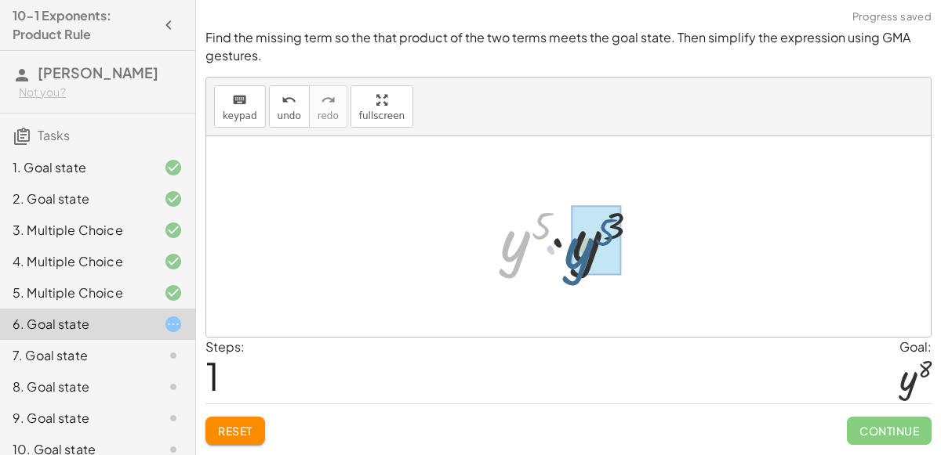
drag, startPoint x: 524, startPoint y: 258, endPoint x: 593, endPoint y: 264, distance: 69.3
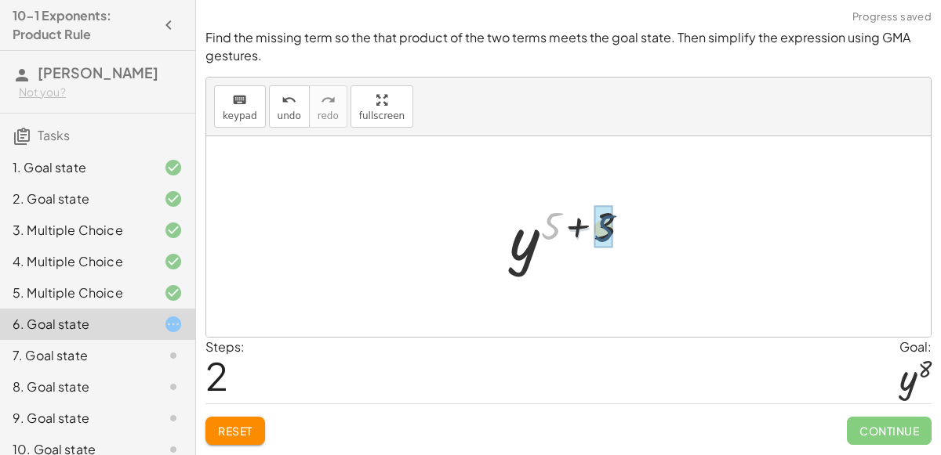
drag, startPoint x: 544, startPoint y: 223, endPoint x: 602, endPoint y: 225, distance: 58.1
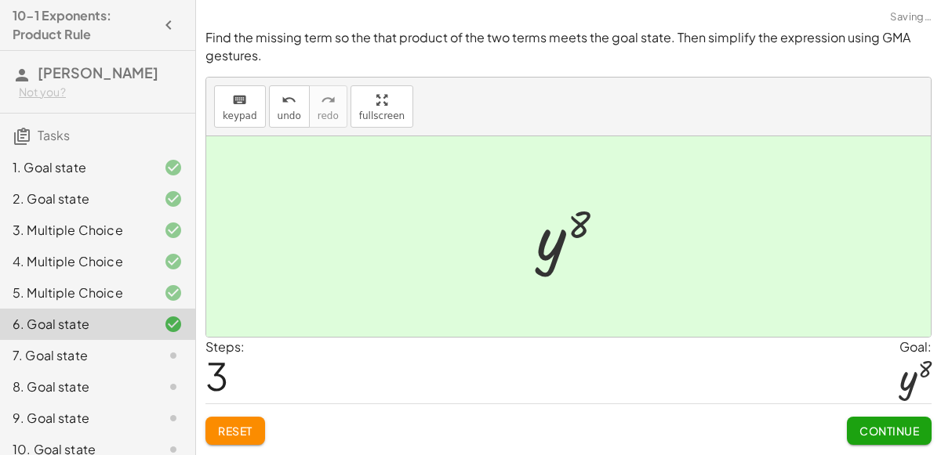
click at [873, 427] on span "Continue" at bounding box center [889, 431] width 60 height 14
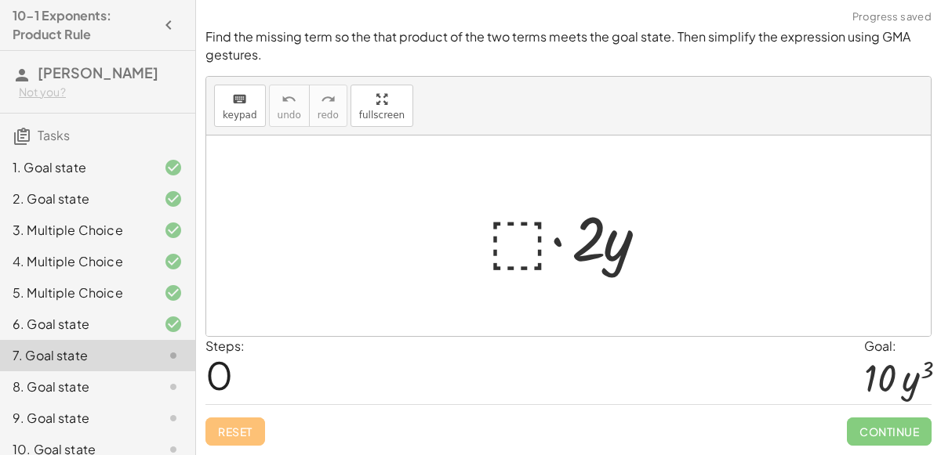
click at [510, 216] on div at bounding box center [575, 236] width 190 height 81
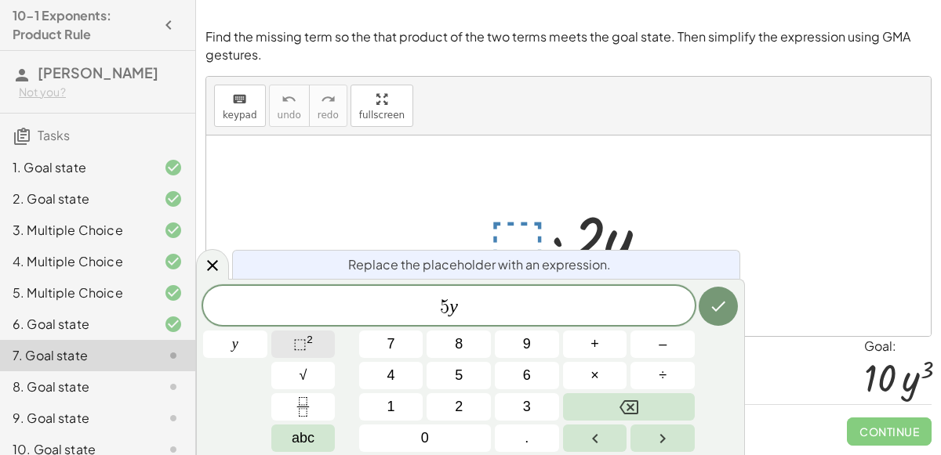
click at [289, 350] on button "⬚ 2" at bounding box center [303, 344] width 64 height 27
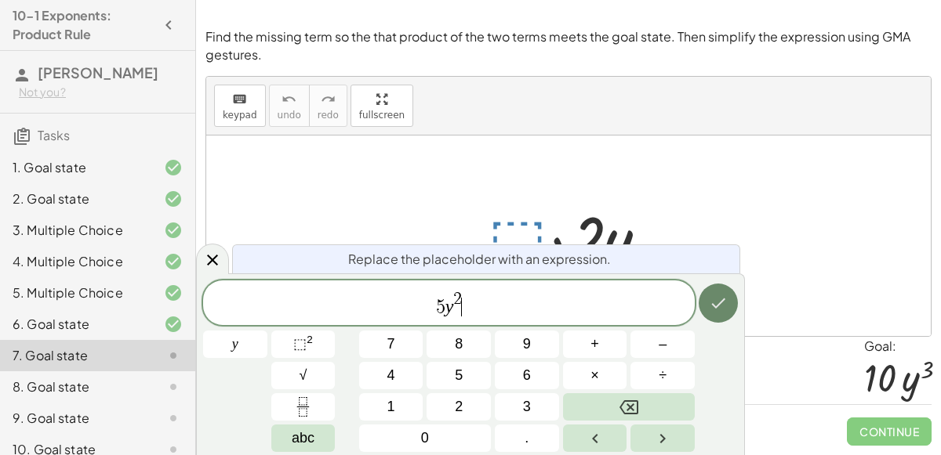
click at [713, 311] on icon "Done" at bounding box center [718, 303] width 19 height 19
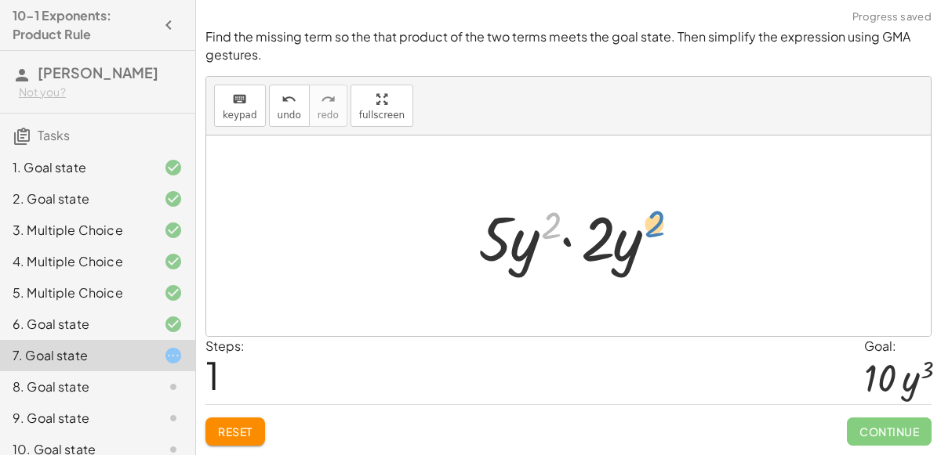
drag, startPoint x: 548, startPoint y: 230, endPoint x: 651, endPoint y: 229, distance: 103.5
click at [651, 229] on div at bounding box center [574, 236] width 209 height 81
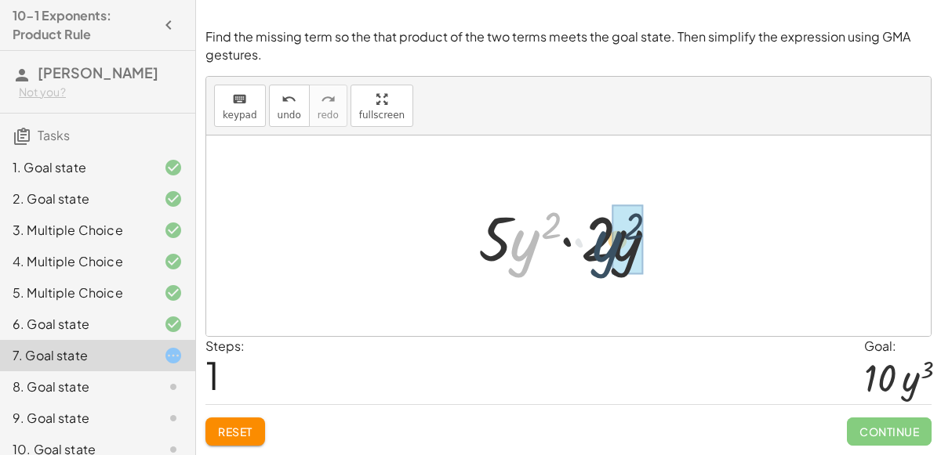
drag, startPoint x: 510, startPoint y: 260, endPoint x: 633, endPoint y: 261, distance: 123.1
click at [633, 261] on div at bounding box center [574, 236] width 209 height 81
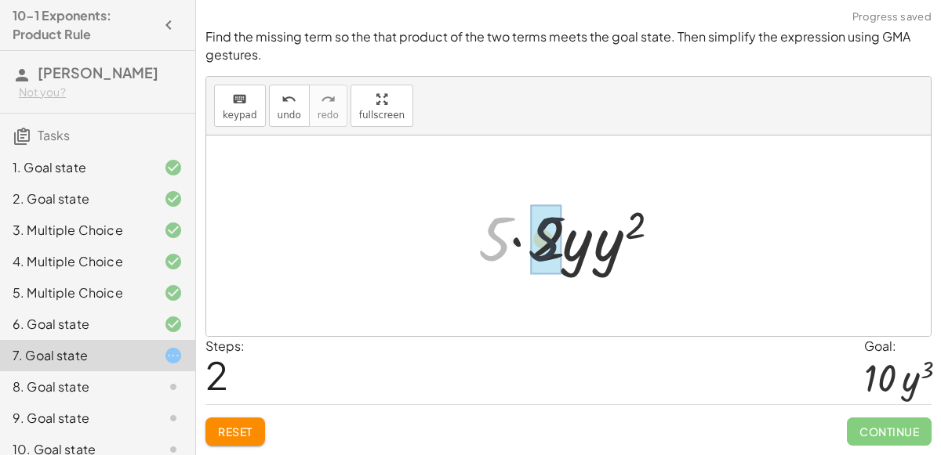
drag, startPoint x: 494, startPoint y: 245, endPoint x: 556, endPoint y: 244, distance: 61.9
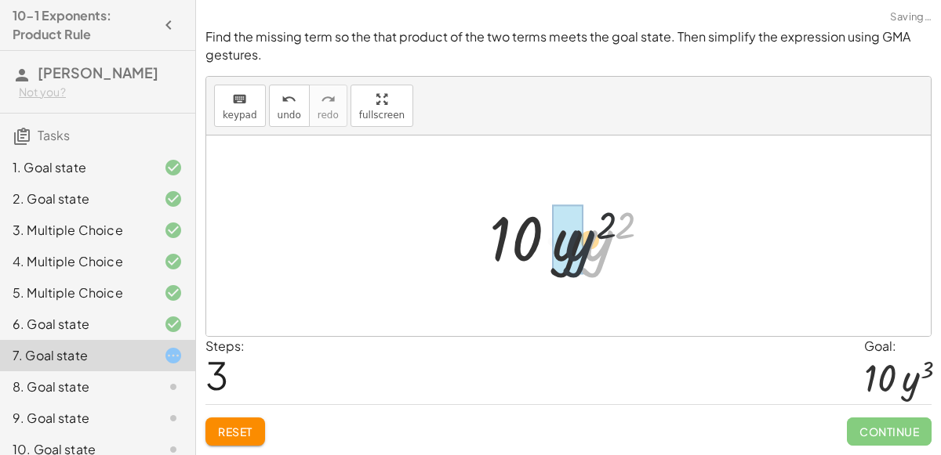
drag, startPoint x: 593, startPoint y: 249, endPoint x: 568, endPoint y: 249, distance: 25.1
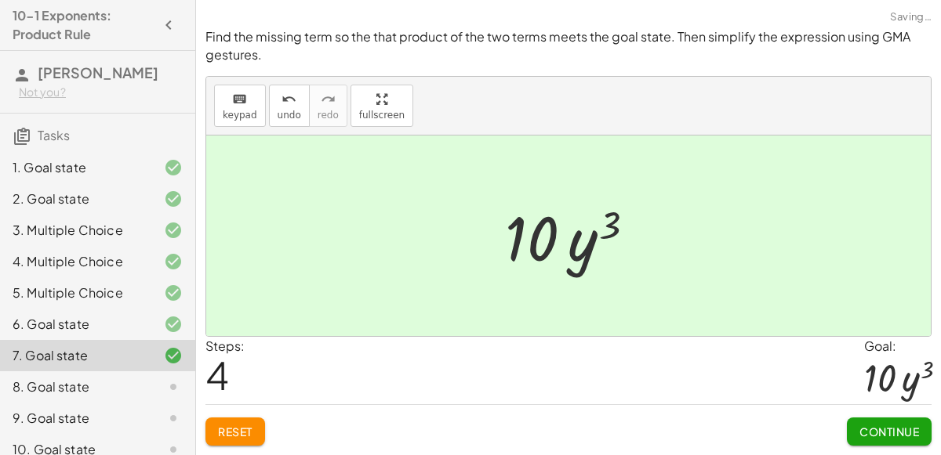
click at [877, 423] on button "Continue" at bounding box center [889, 432] width 85 height 28
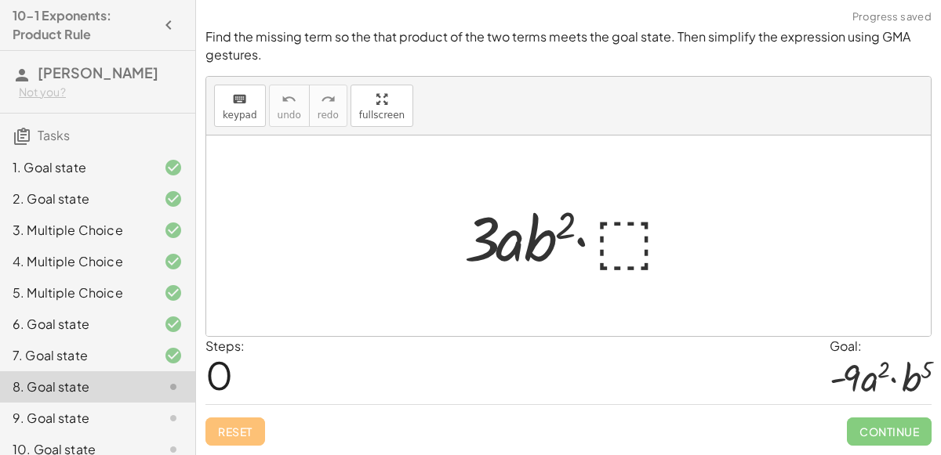
click at [622, 244] on div at bounding box center [574, 236] width 236 height 81
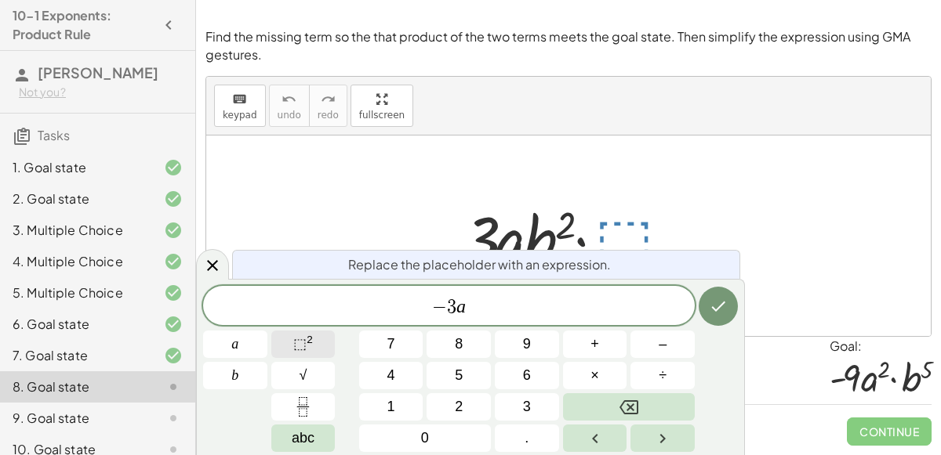
click at [314, 352] on button "⬚ 2" at bounding box center [303, 344] width 64 height 27
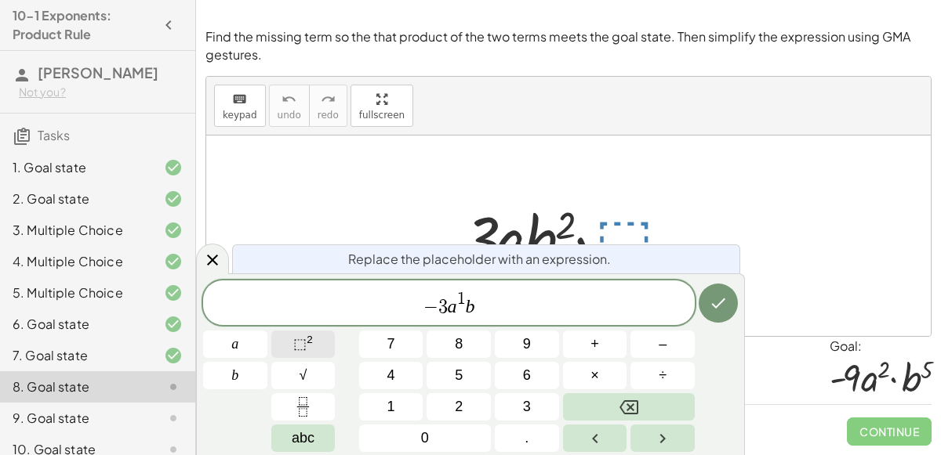
click at [300, 339] on span "⬚" at bounding box center [299, 344] width 13 height 16
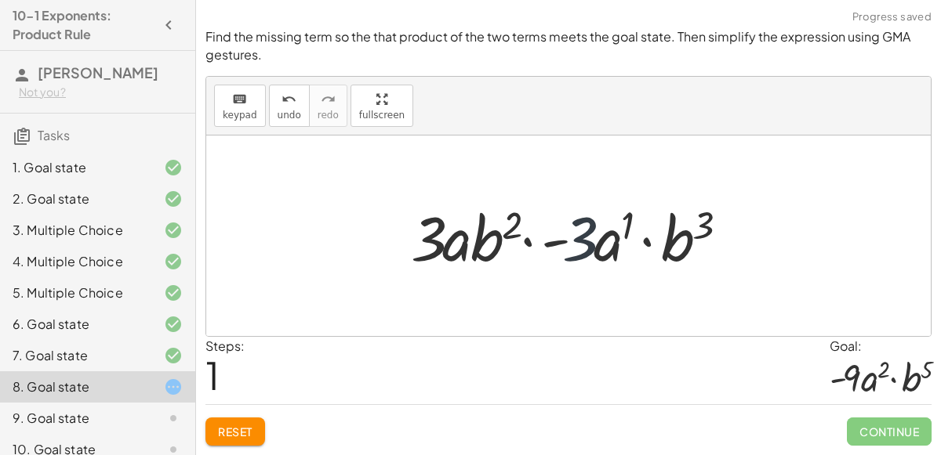
drag, startPoint x: 566, startPoint y: 241, endPoint x: 555, endPoint y: 243, distance: 11.1
click at [555, 243] on div at bounding box center [574, 236] width 343 height 81
drag, startPoint x: 560, startPoint y: 244, endPoint x: 436, endPoint y: 245, distance: 123.9
click at [436, 245] on div at bounding box center [574, 236] width 343 height 81
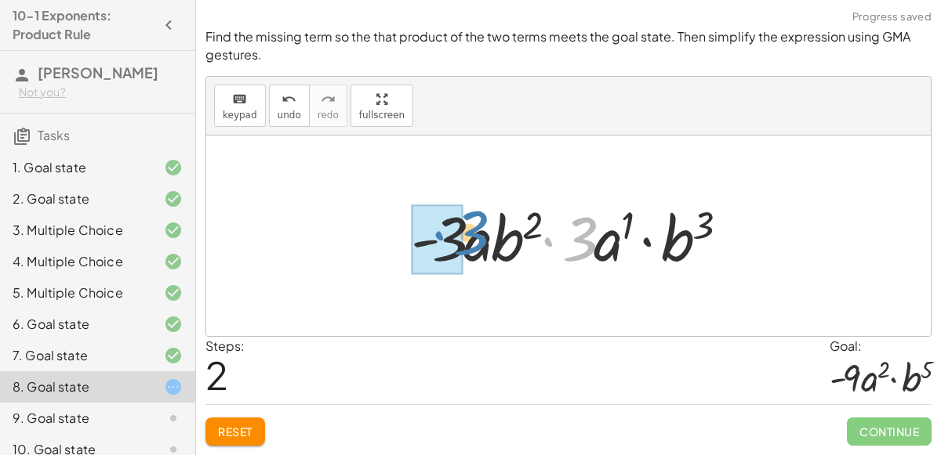
drag, startPoint x: 586, startPoint y: 238, endPoint x: 469, endPoint y: 234, distance: 116.9
click at [469, 234] on div at bounding box center [574, 236] width 343 height 81
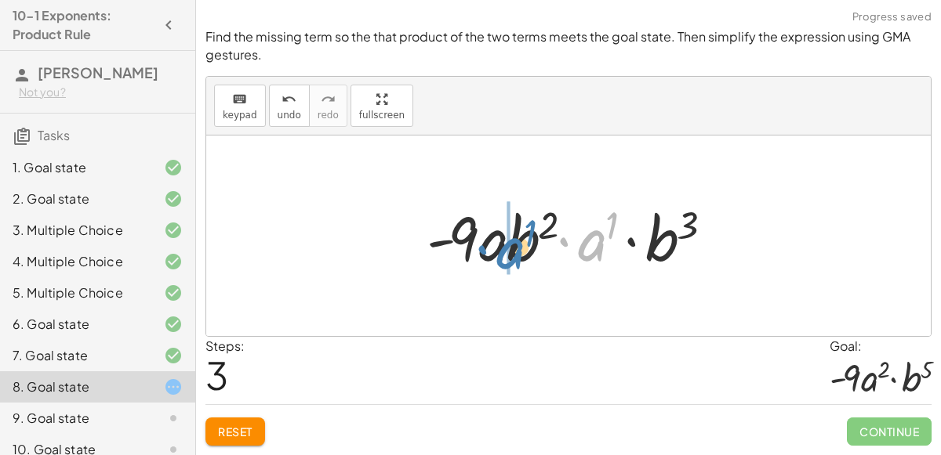
drag, startPoint x: 594, startPoint y: 249, endPoint x: 508, endPoint y: 254, distance: 86.4
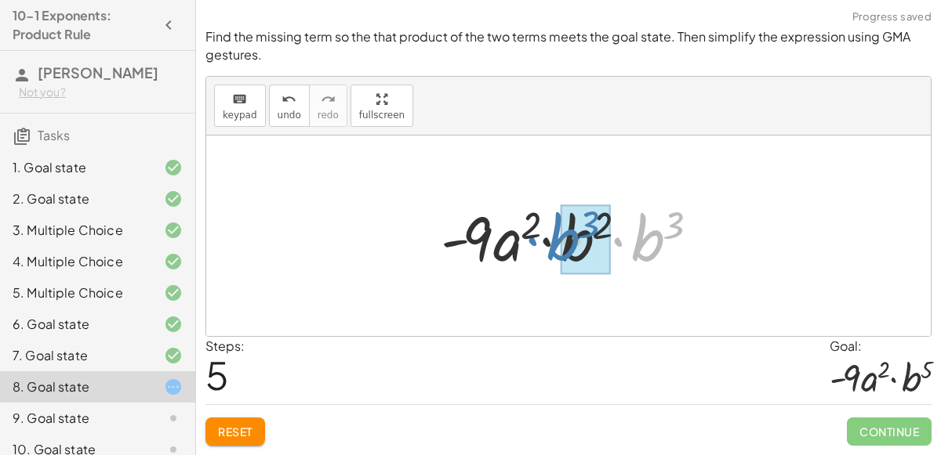
drag, startPoint x: 649, startPoint y: 246, endPoint x: 575, endPoint y: 249, distance: 74.5
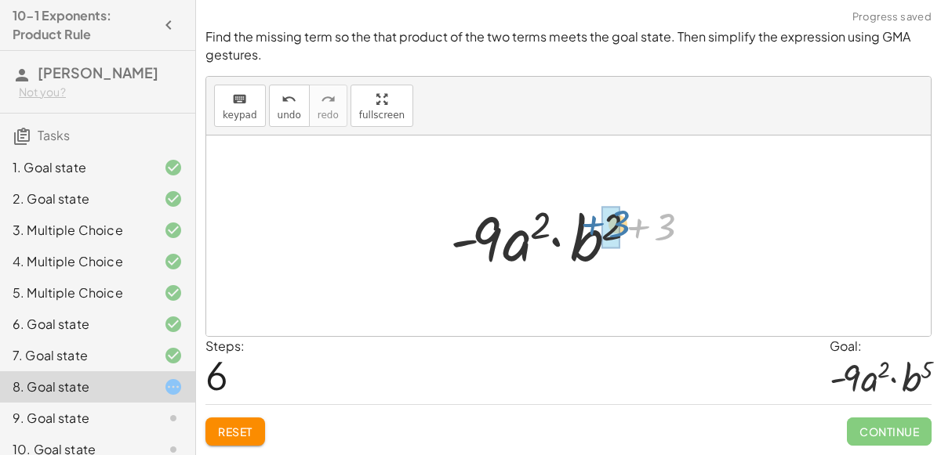
drag, startPoint x: 668, startPoint y: 230, endPoint x: 618, endPoint y: 226, distance: 50.3
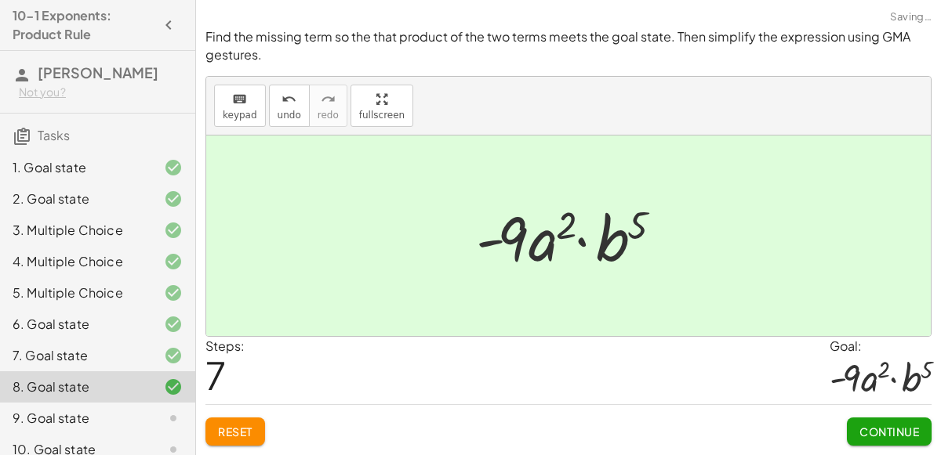
click at [904, 425] on span "Continue" at bounding box center [889, 432] width 60 height 14
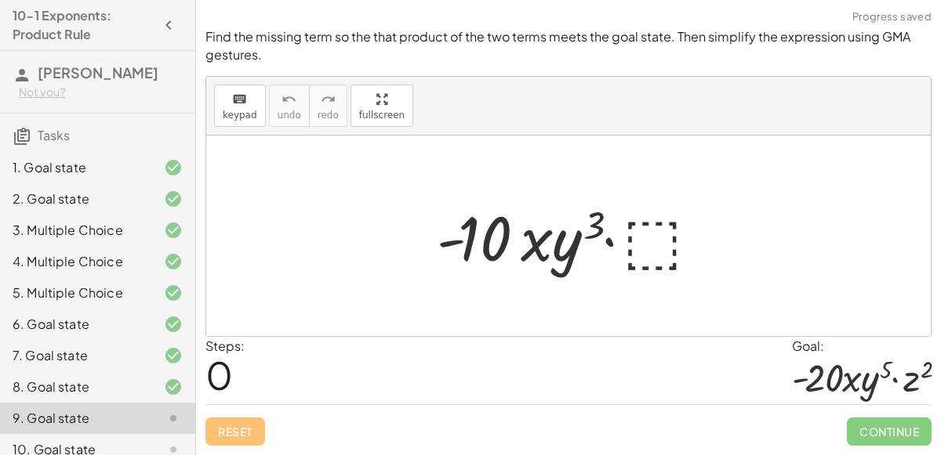
scroll to position [78, 0]
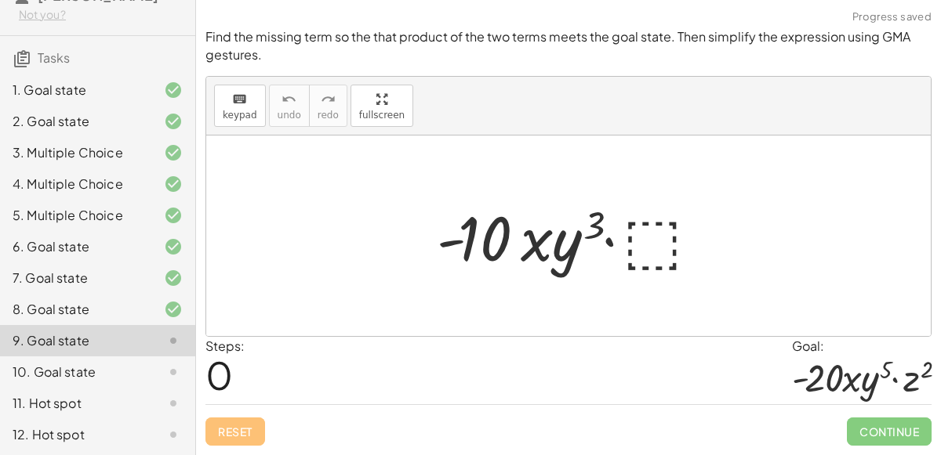
click at [655, 240] on div at bounding box center [575, 236] width 292 height 81
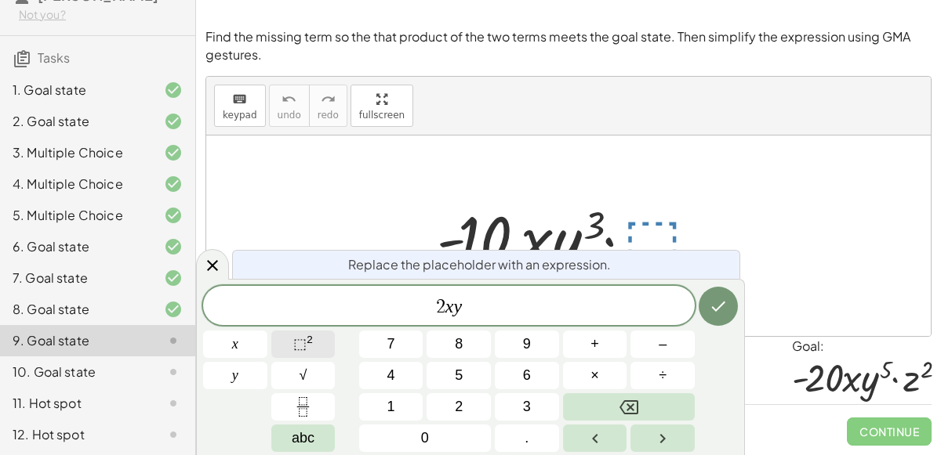
click at [307, 345] on sup "2" at bounding box center [310, 340] width 6 height 12
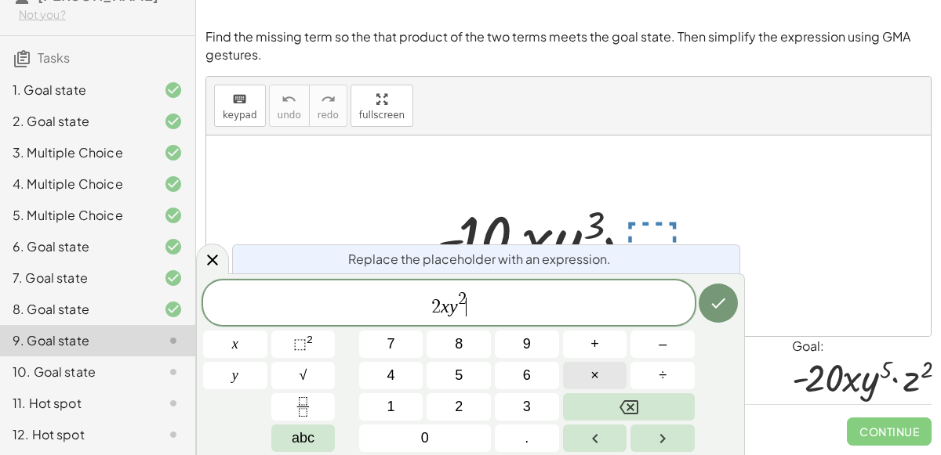
click at [615, 368] on button "×" at bounding box center [595, 375] width 64 height 27
click at [309, 344] on sup "2" at bounding box center [310, 340] width 6 height 12
click at [721, 302] on icon "Done" at bounding box center [719, 304] width 14 height 10
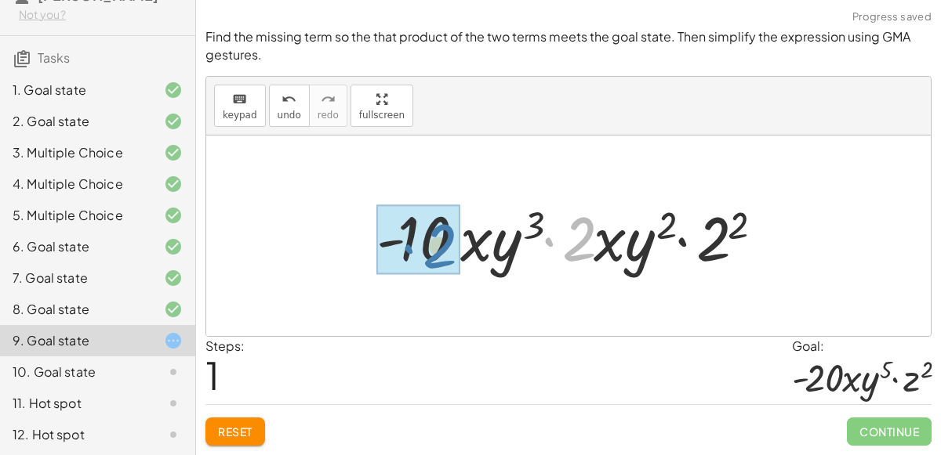
drag, startPoint x: 583, startPoint y: 248, endPoint x: 436, endPoint y: 255, distance: 147.6
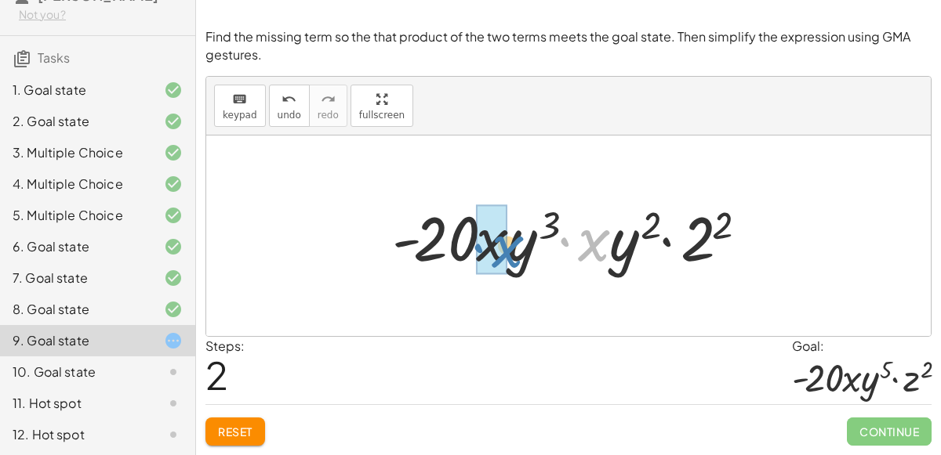
drag, startPoint x: 591, startPoint y: 246, endPoint x: 505, endPoint y: 252, distance: 86.5
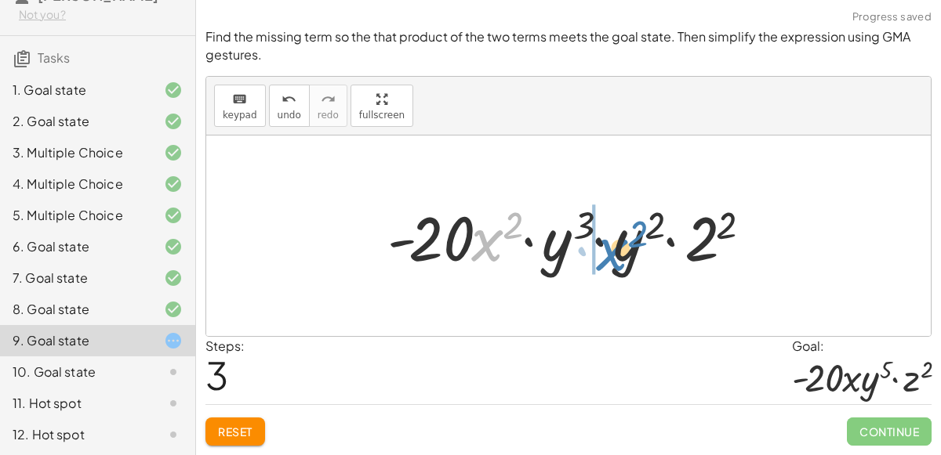
drag, startPoint x: 492, startPoint y: 247, endPoint x: 633, endPoint y: 257, distance: 141.5
click at [633, 257] on div at bounding box center [574, 236] width 390 height 81
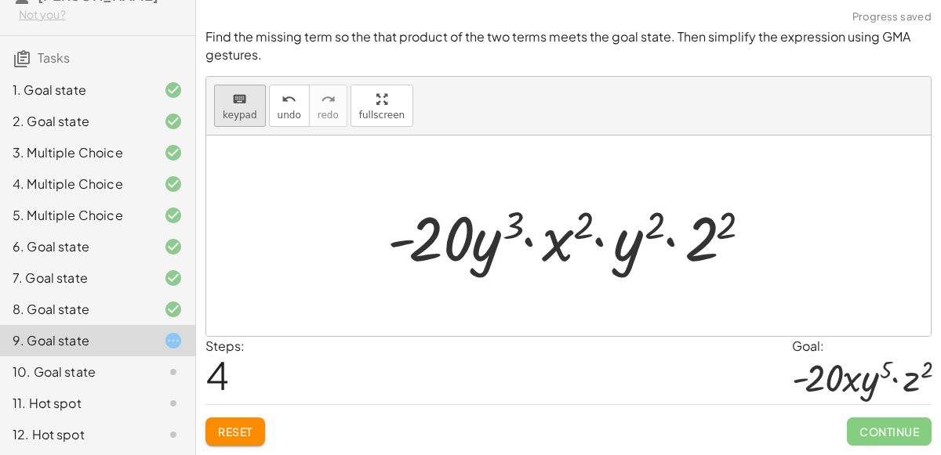
click at [254, 114] on button "keyboard keypad" at bounding box center [240, 106] width 52 height 42
click at [612, 230] on div at bounding box center [574, 236] width 390 height 81
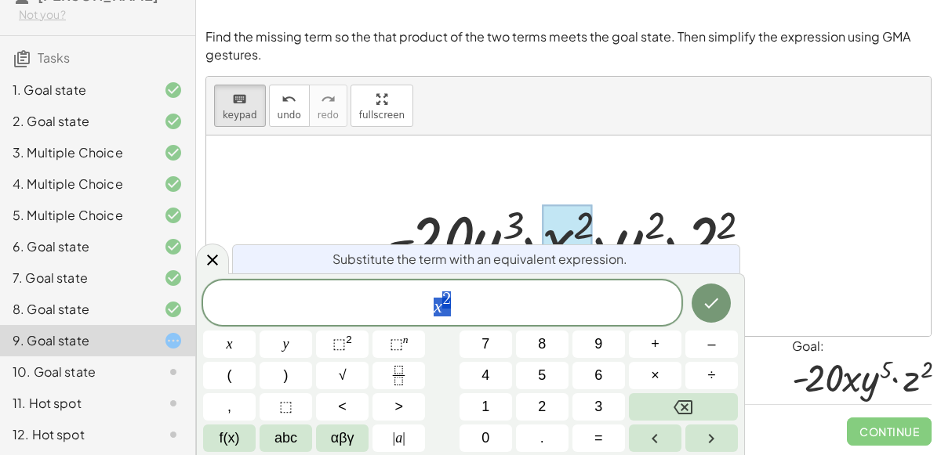
click at [483, 300] on span "x 2" at bounding box center [442, 304] width 478 height 28
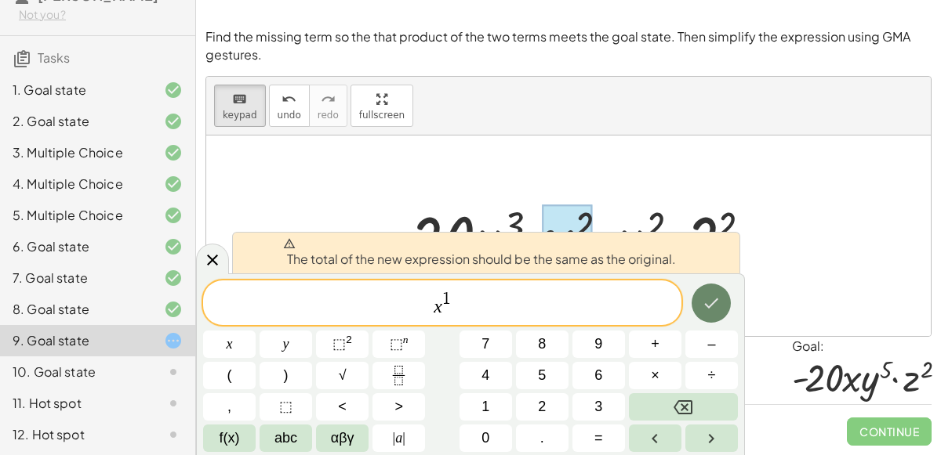
click at [704, 295] on icon "Done" at bounding box center [711, 303] width 19 height 19
click at [285, 147] on div at bounding box center [568, 236] width 724 height 201
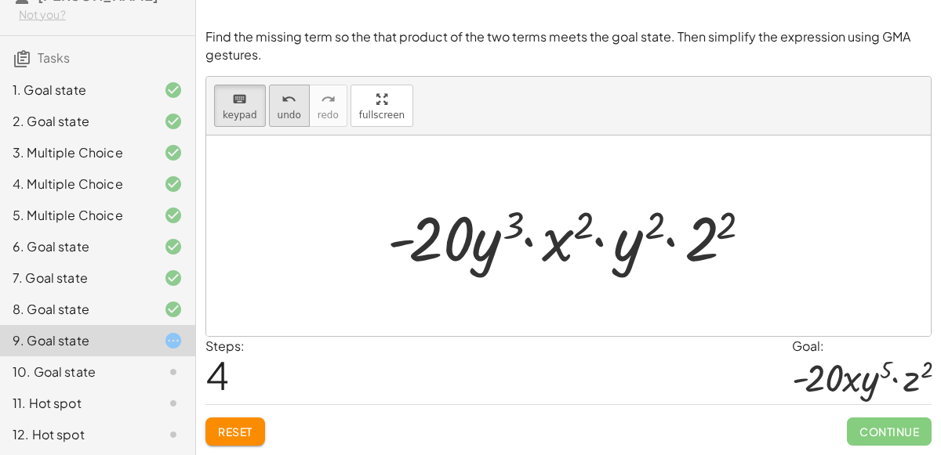
click at [278, 104] on div "undo" at bounding box center [290, 98] width 24 height 19
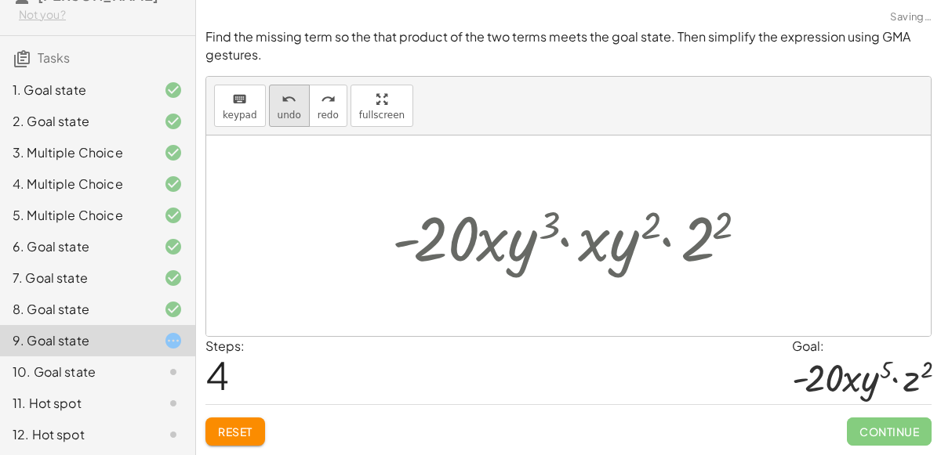
click at [278, 104] on div "undo" at bounding box center [290, 98] width 24 height 19
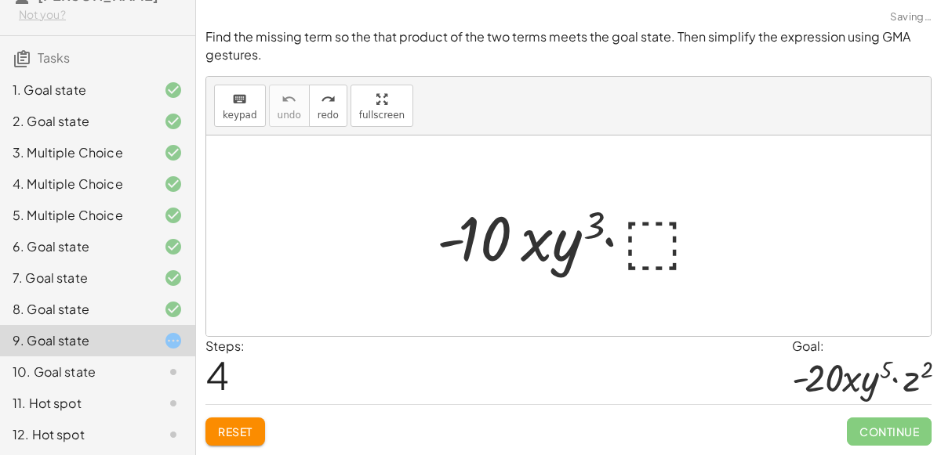
click at [656, 231] on div at bounding box center [575, 236] width 292 height 81
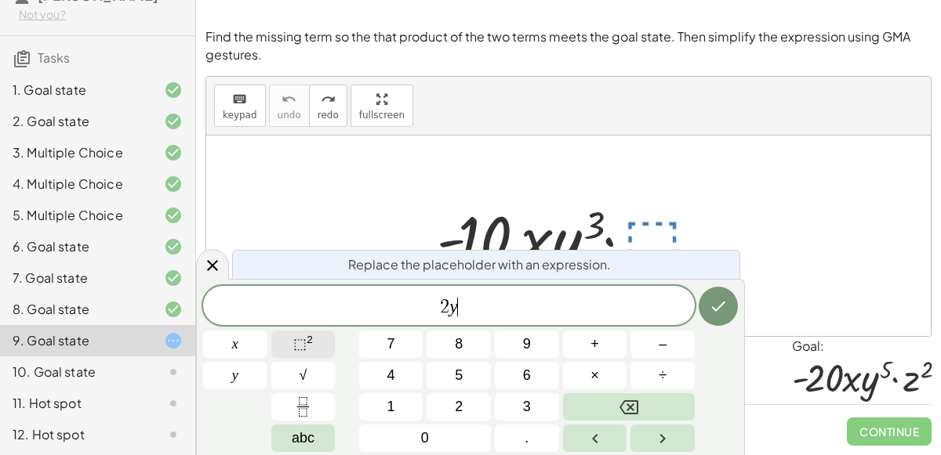
click at [309, 339] on sup "2" at bounding box center [310, 340] width 6 height 12
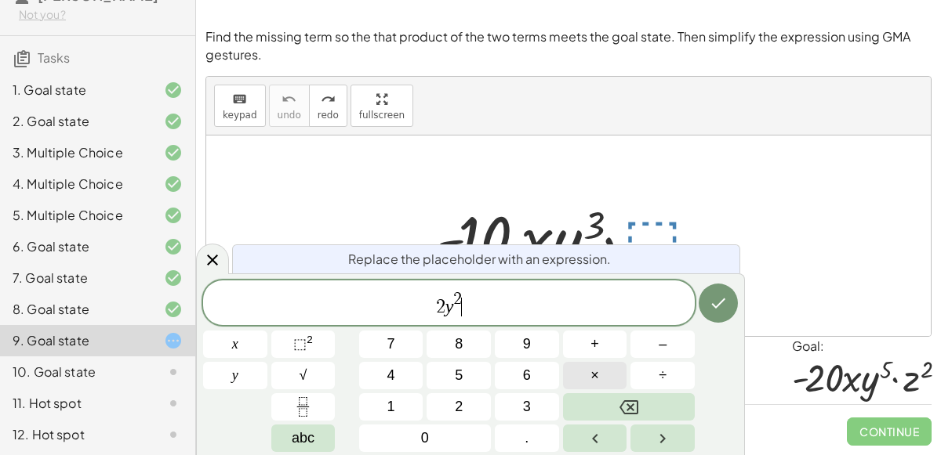
click at [596, 370] on span "×" at bounding box center [594, 375] width 9 height 21
click at [320, 340] on button "⬚ 2" at bounding box center [303, 344] width 64 height 27
click at [722, 295] on icon "Done" at bounding box center [718, 303] width 19 height 19
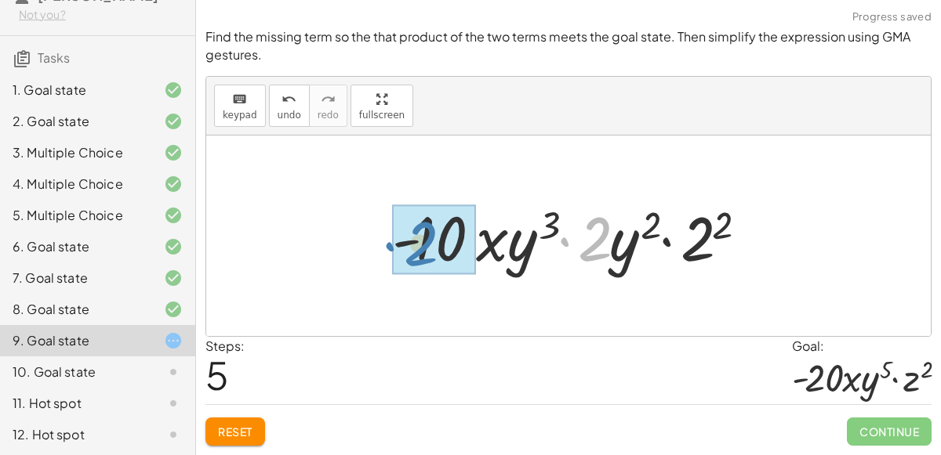
drag, startPoint x: 597, startPoint y: 243, endPoint x: 439, endPoint y: 246, distance: 157.6
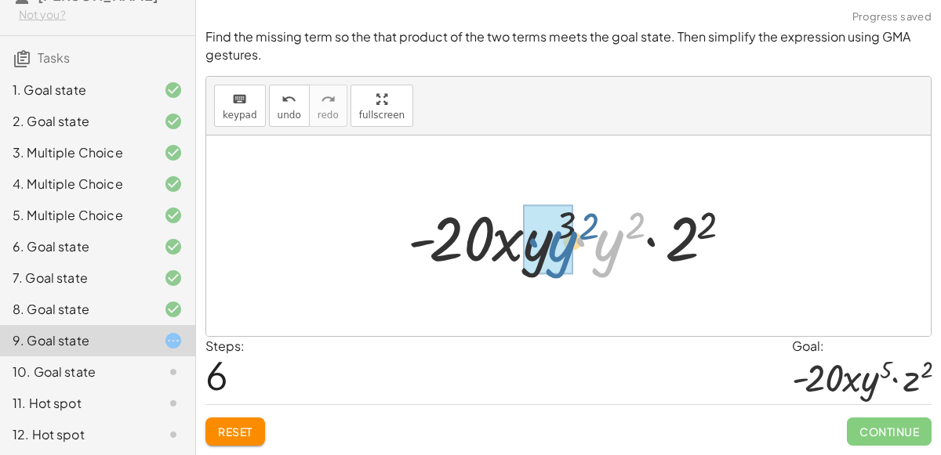
drag, startPoint x: 601, startPoint y: 253, endPoint x: 546, endPoint y: 252, distance: 55.7
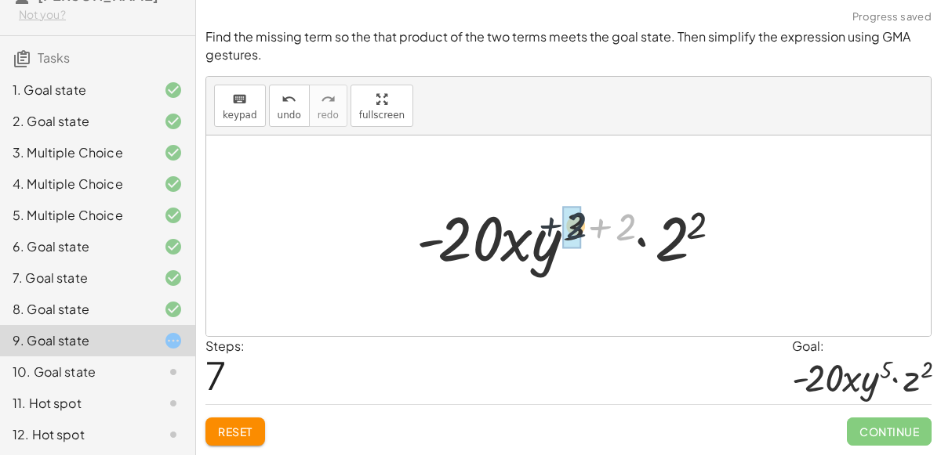
drag, startPoint x: 619, startPoint y: 231, endPoint x: 568, endPoint y: 230, distance: 51.0
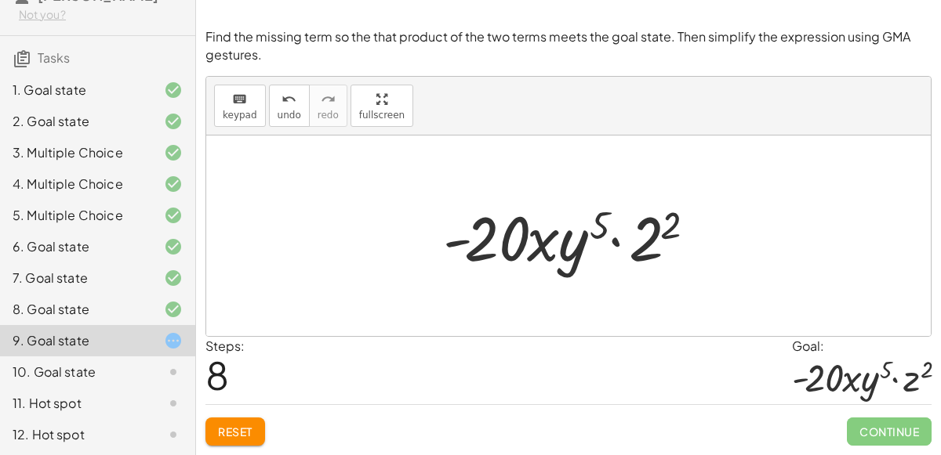
click at [760, 289] on div at bounding box center [568, 236] width 724 height 201
drag, startPoint x: 647, startPoint y: 247, endPoint x: 639, endPoint y: 255, distance: 11.1
click at [639, 255] on div at bounding box center [574, 236] width 279 height 81
click at [523, 316] on div at bounding box center [568, 236] width 724 height 201
